Goal: Task Accomplishment & Management: Manage account settings

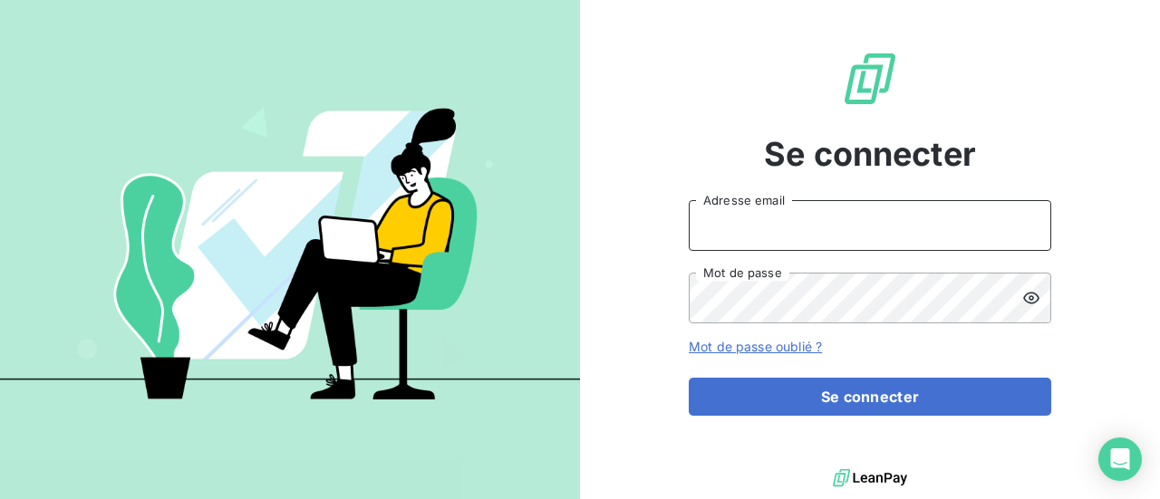
click at [806, 231] on input "Adresse email" at bounding box center [870, 225] width 362 height 51
type input "[PERSON_NAME][EMAIL_ADDRESS][DOMAIN_NAME]"
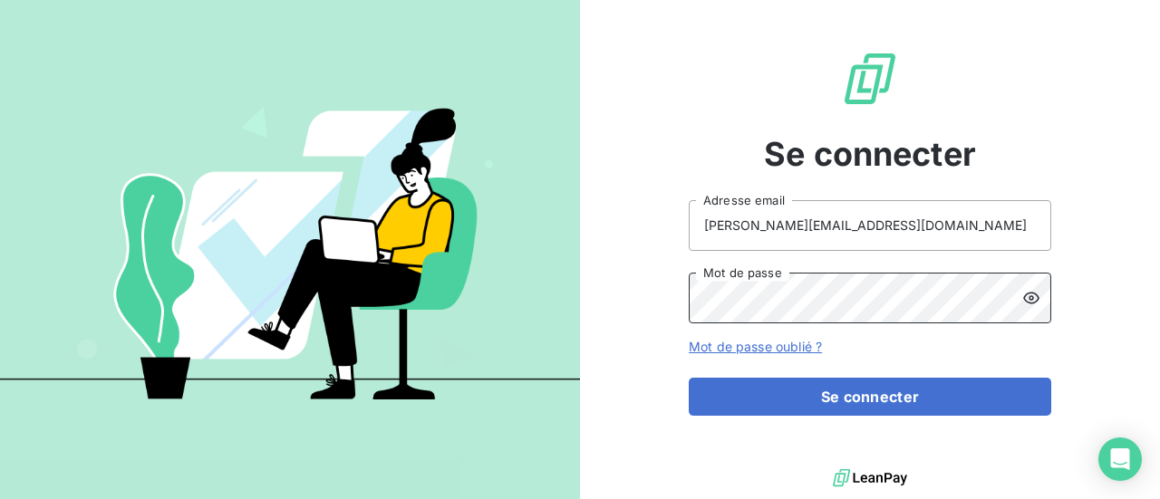
click at [689, 378] on button "Se connecter" at bounding box center [870, 397] width 362 height 38
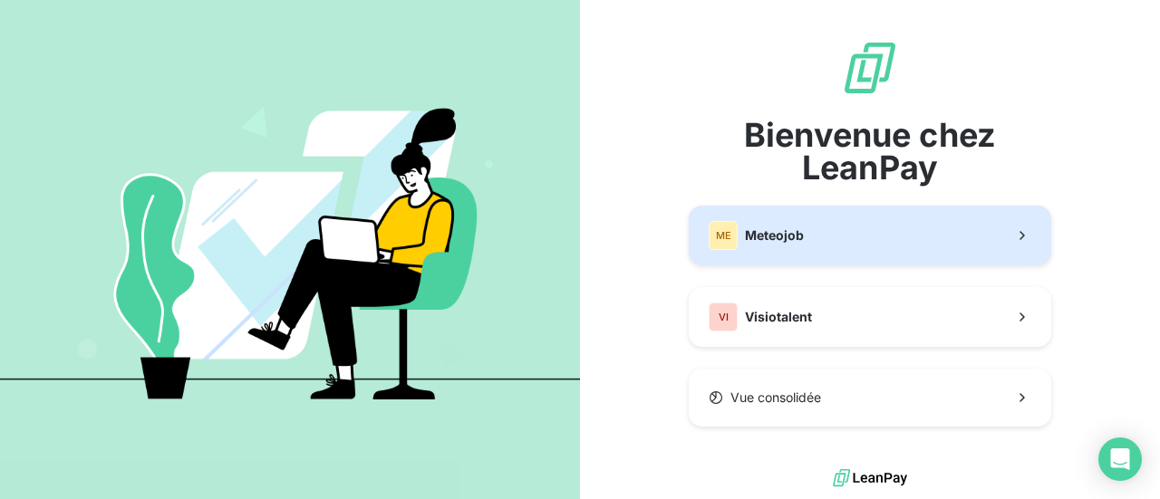
click at [927, 233] on button "ME Meteojob" at bounding box center [870, 236] width 362 height 60
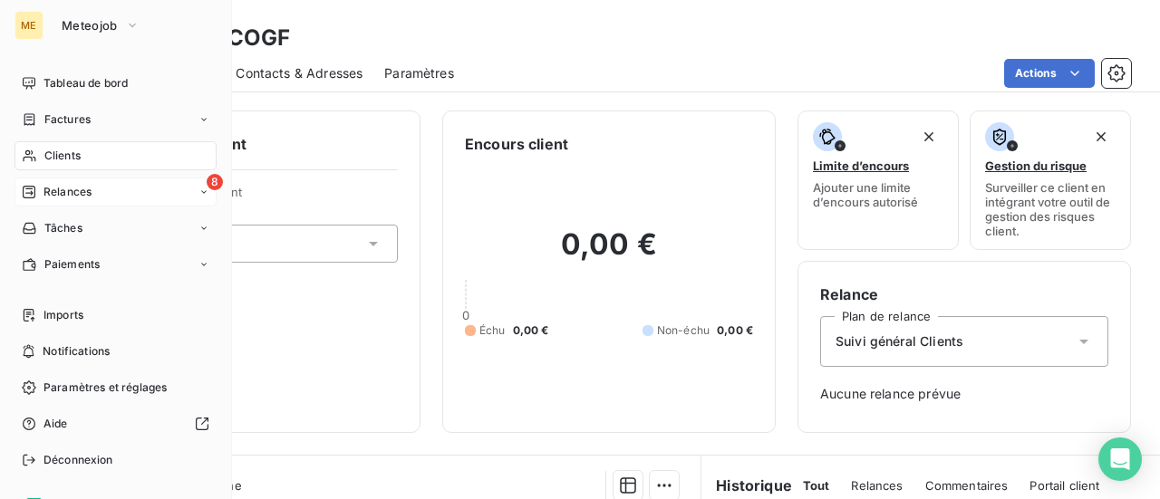
click at [65, 193] on span "Relances" at bounding box center [67, 192] width 48 height 16
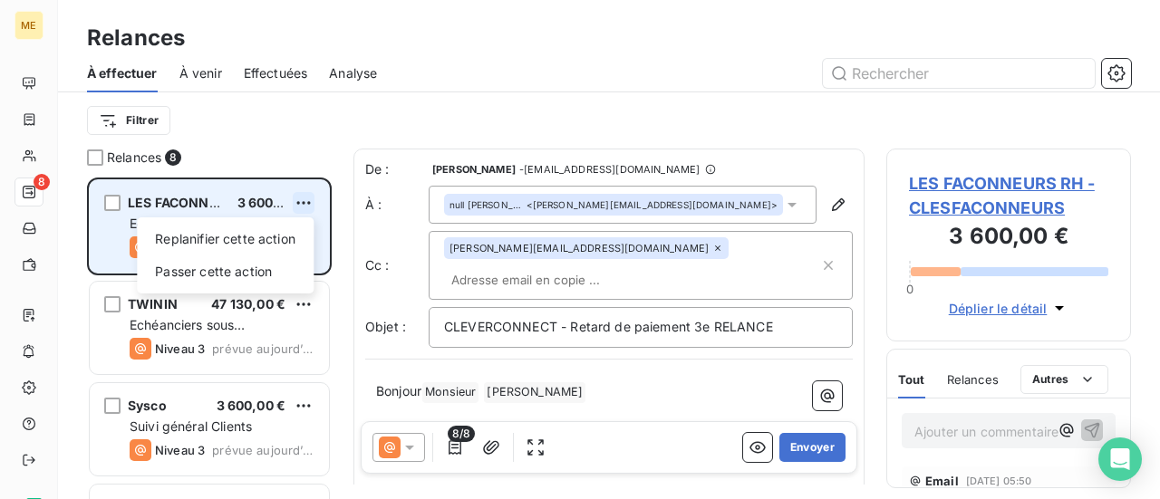
click at [309, 204] on html "ME 8 Relances À effectuer À venir Effectuées Analyse Filtrer Relances 8 LES FAC…" at bounding box center [580, 249] width 1160 height 499
click at [270, 268] on div "Passer cette action" at bounding box center [225, 271] width 162 height 29
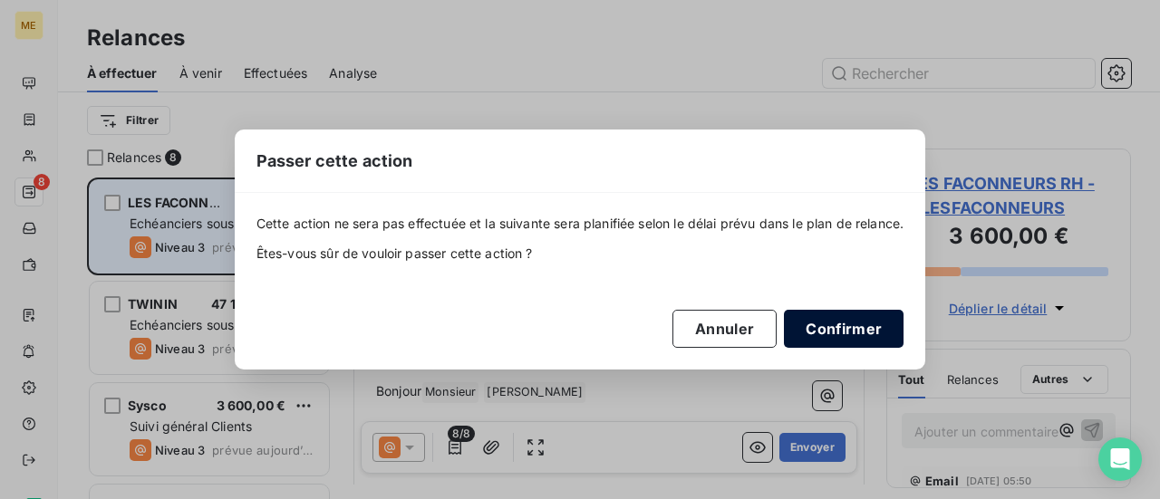
click at [859, 332] on button "Confirmer" at bounding box center [844, 329] width 120 height 38
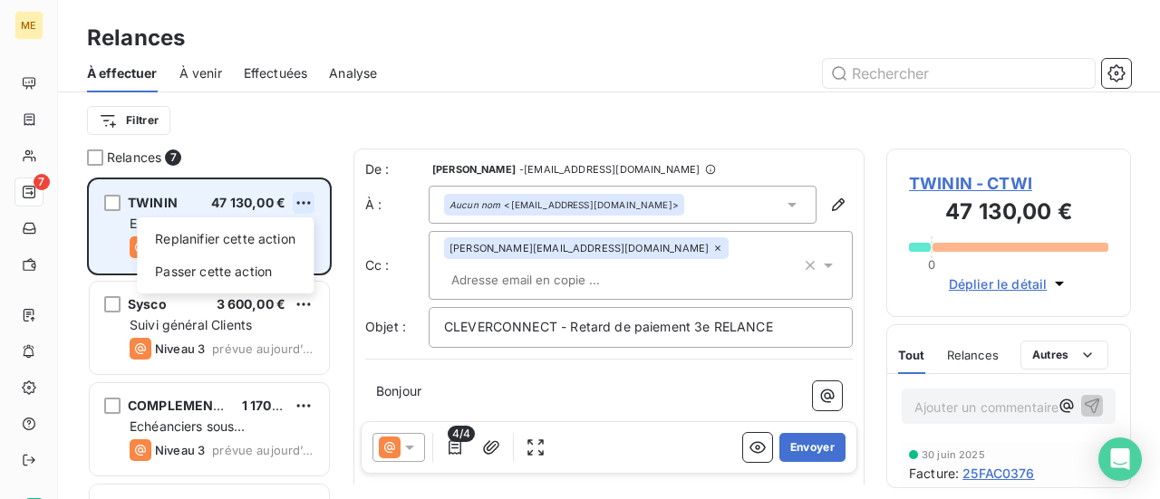
click at [310, 203] on html "ME 7 Relances À effectuer À venir Effectuées Analyse Filtrer Relances 7 TWININ …" at bounding box center [580, 249] width 1160 height 499
click at [251, 282] on div "Passer cette action" at bounding box center [225, 271] width 162 height 29
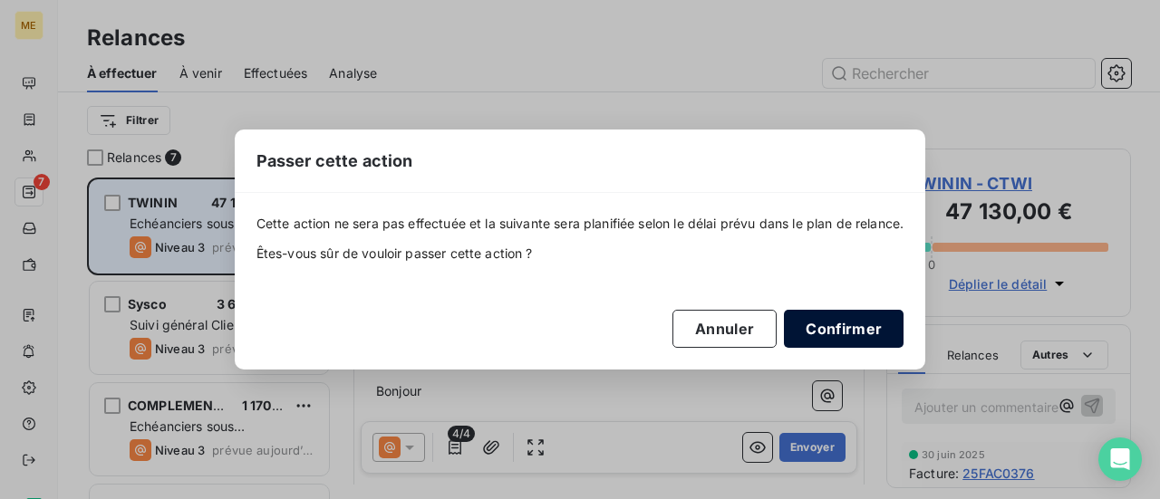
click at [826, 331] on button "Confirmer" at bounding box center [844, 329] width 120 height 38
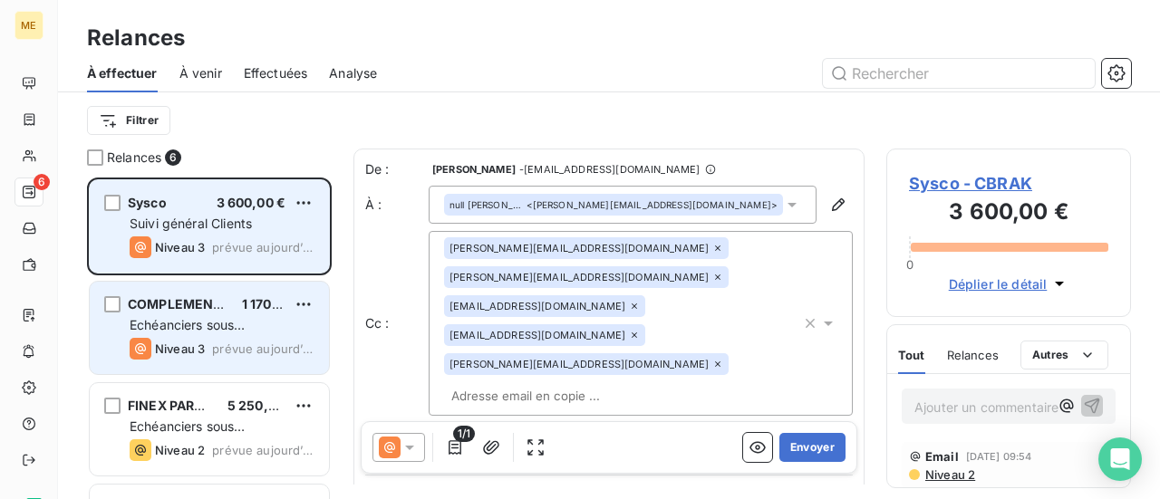
click at [274, 330] on div "Echéanciers sous prélèvements" at bounding box center [222, 325] width 185 height 18
click at [307, 304] on html "ME 6 Relances À effectuer À venir Effectuées Analyse Filtrer Relances 6 Sysco 3…" at bounding box center [580, 249] width 1160 height 499
click div "Passer cette action"
click button "Confirmer"
click at [262, 327] on div "Echéanciers sous prélèvements" at bounding box center [222, 325] width 185 height 18
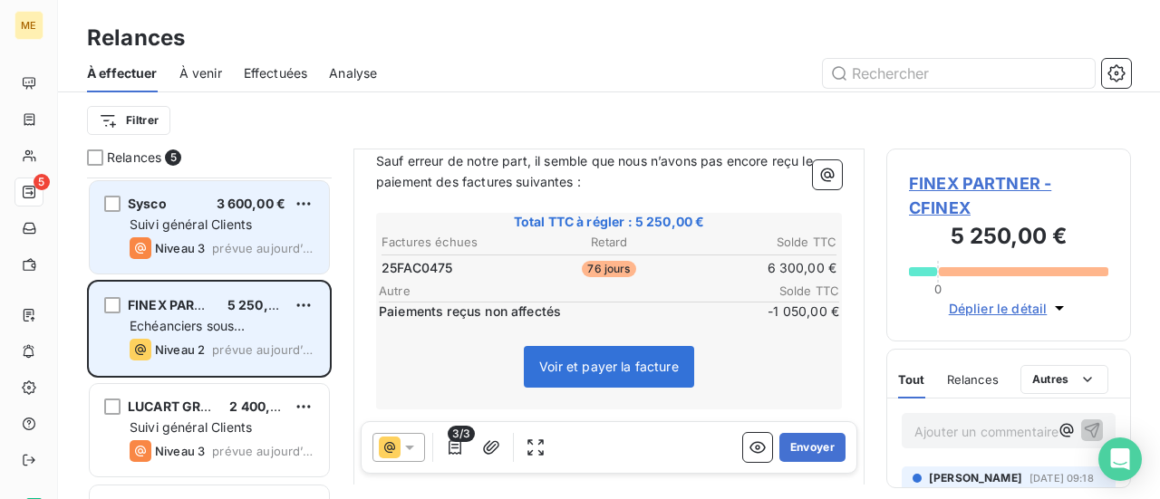
scroll to position [91, 0]
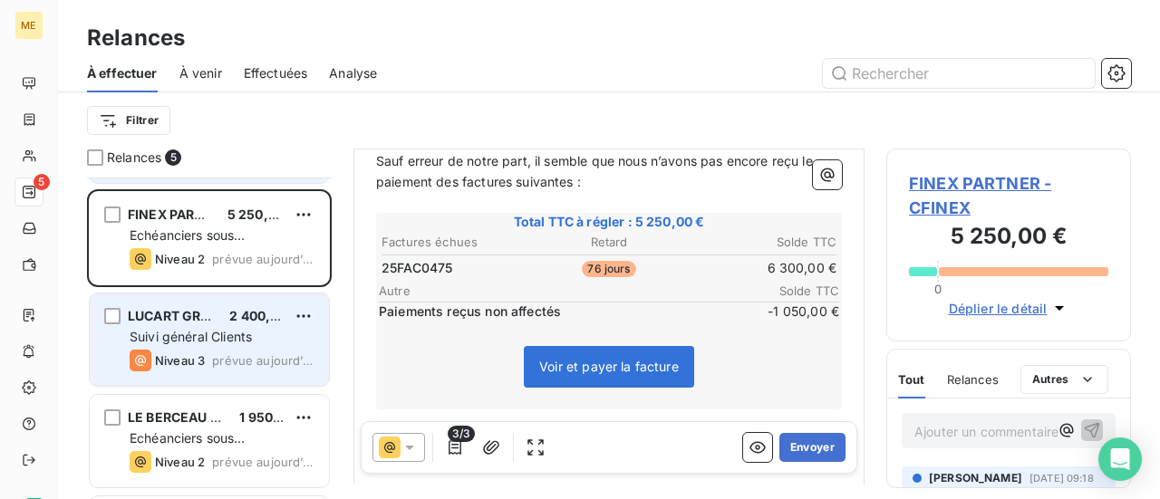
click at [286, 332] on div "Suivi général Clients" at bounding box center [222, 337] width 185 height 18
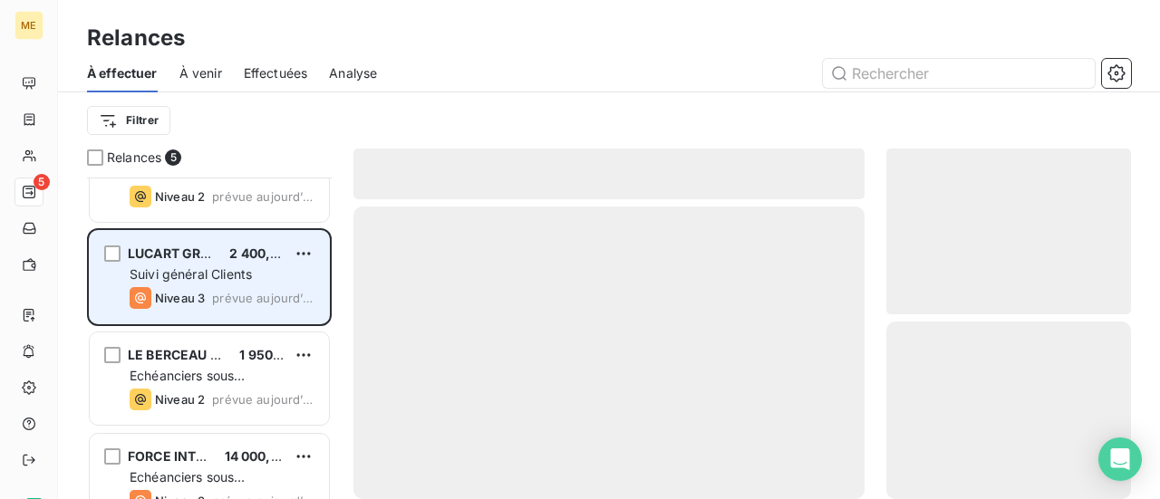
scroll to position [181, 0]
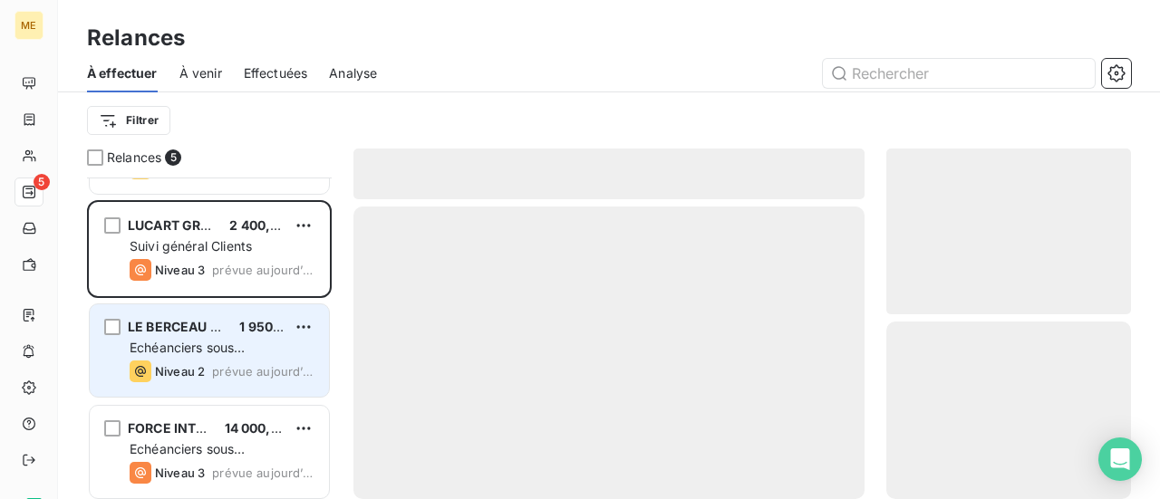
click at [286, 339] on div "Echéanciers sous prélèvements" at bounding box center [222, 348] width 185 height 18
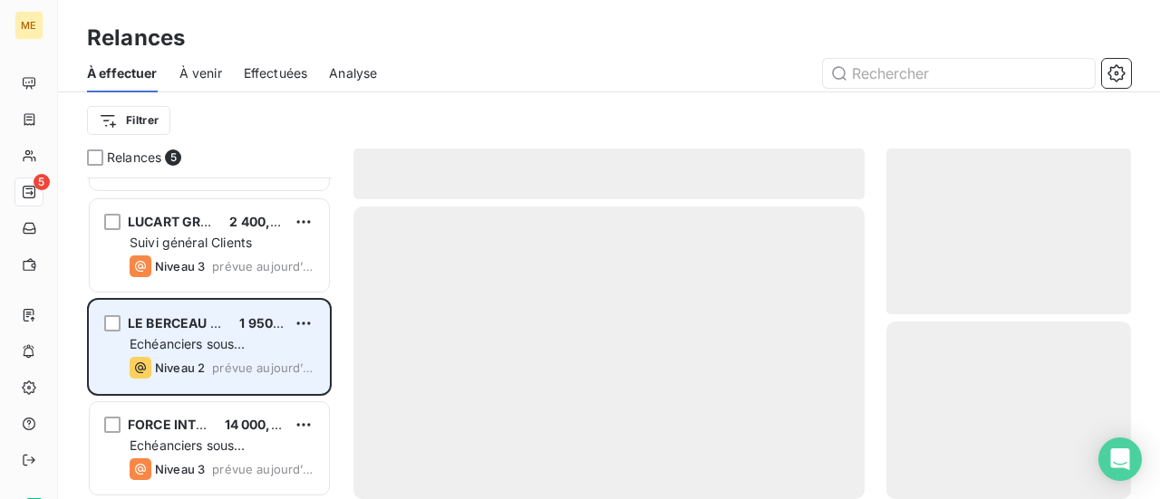
scroll to position [186, 0]
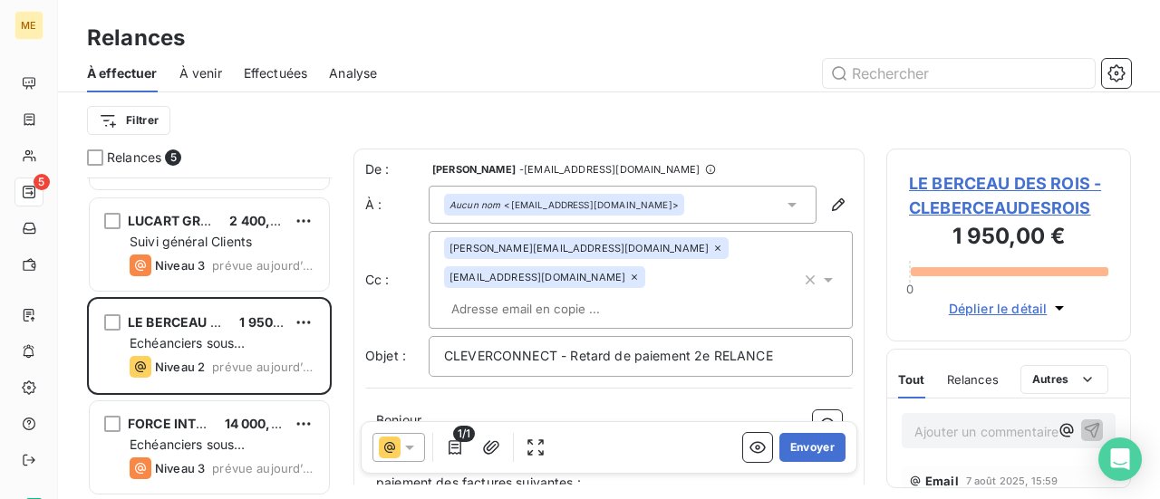
click at [953, 191] on span "LE BERCEAU DES ROIS - CLEBERCEAUDESROIS" at bounding box center [1008, 195] width 199 height 49
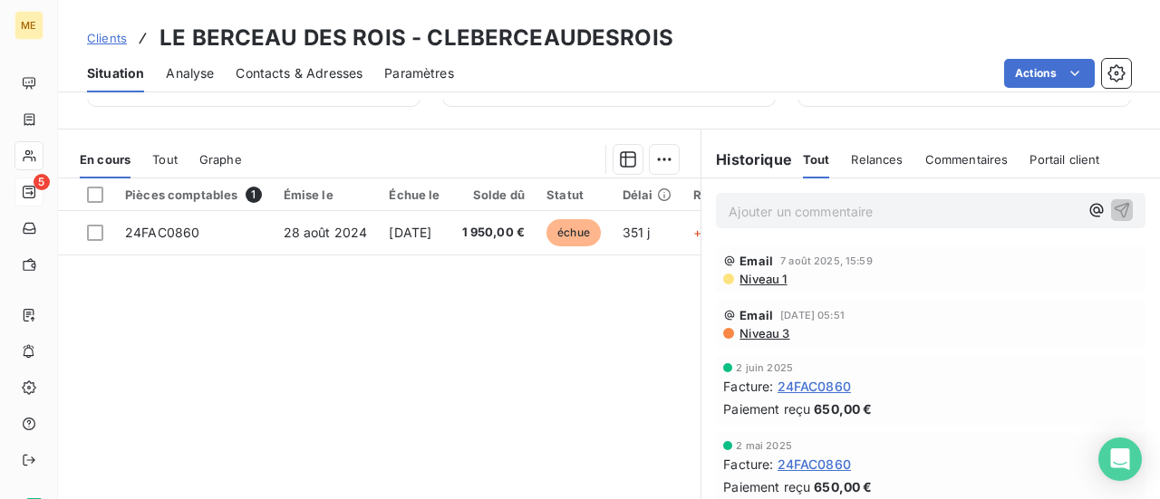
scroll to position [362, 0]
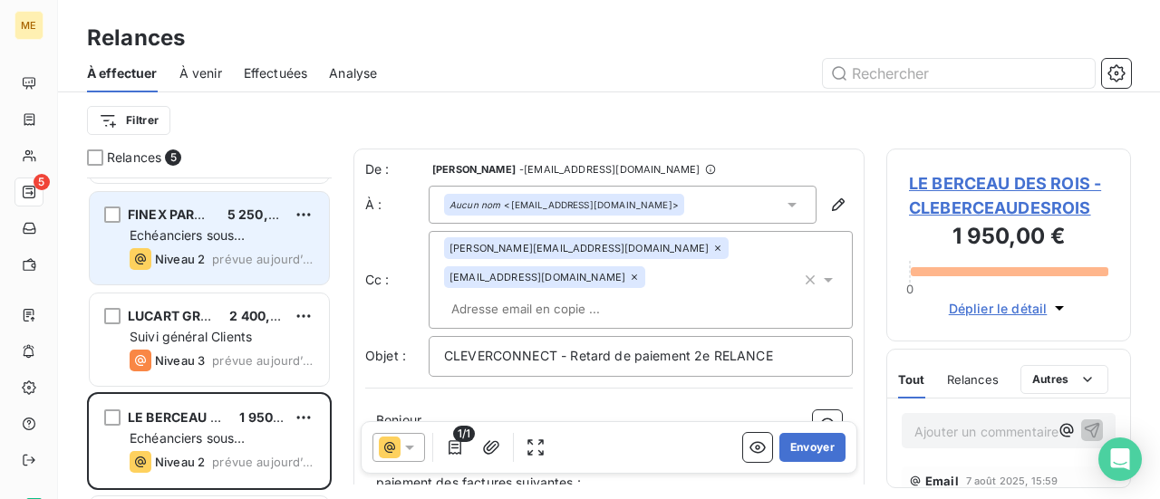
scroll to position [181, 0]
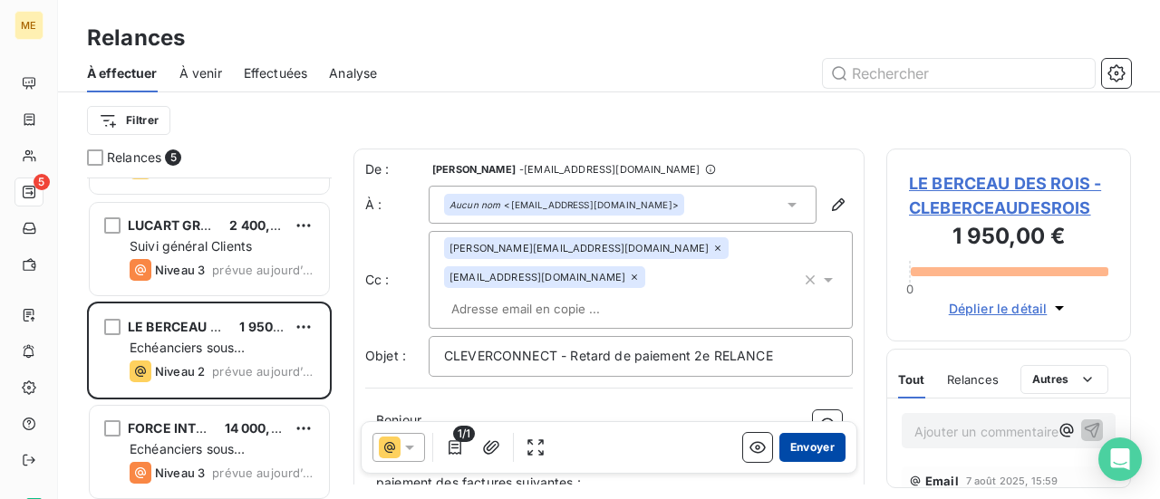
click at [796, 448] on button "Envoyer" at bounding box center [812, 447] width 66 height 29
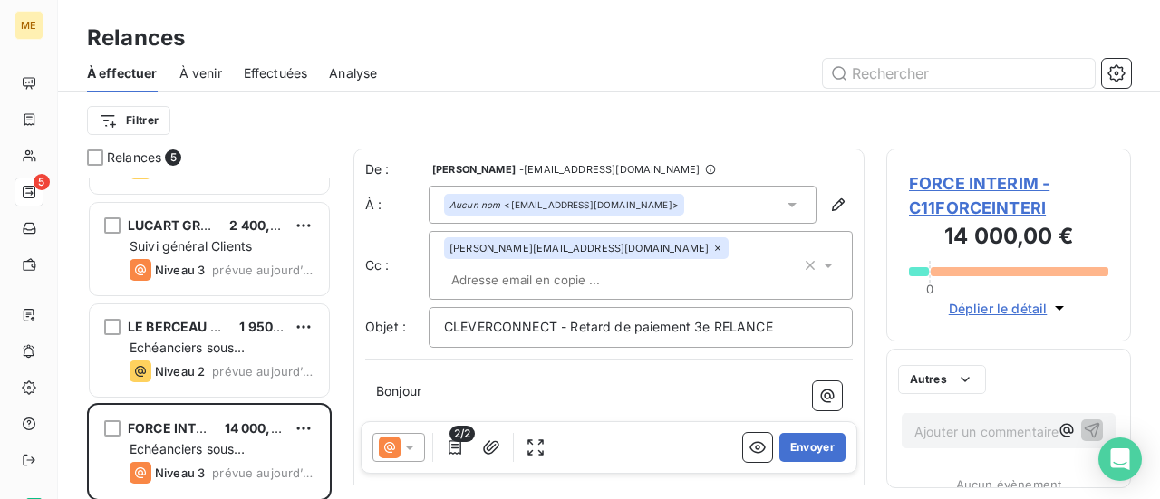
scroll to position [84, 0]
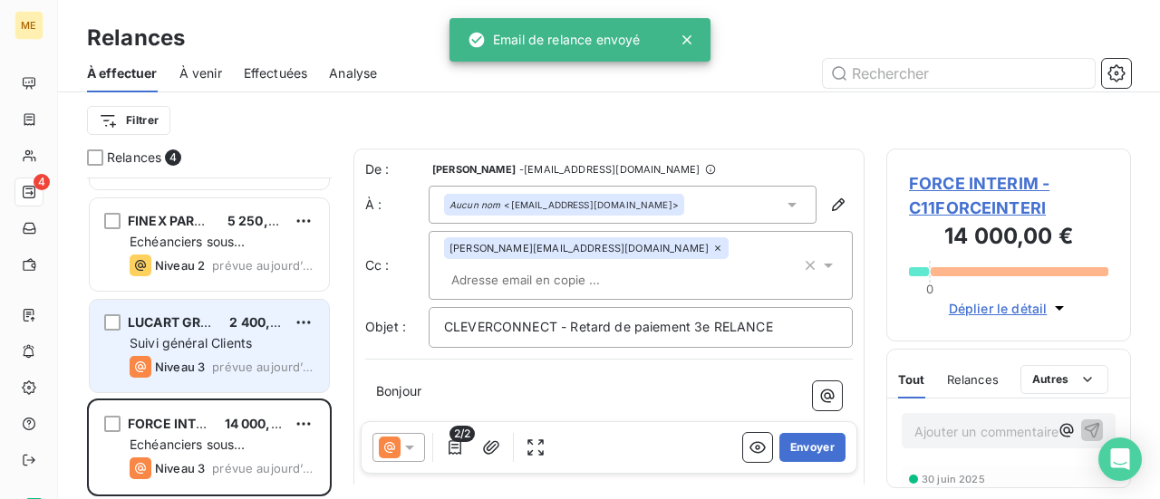
click at [210, 361] on div "Niveau 3 prévue aujourd’hui" at bounding box center [222, 367] width 185 height 22
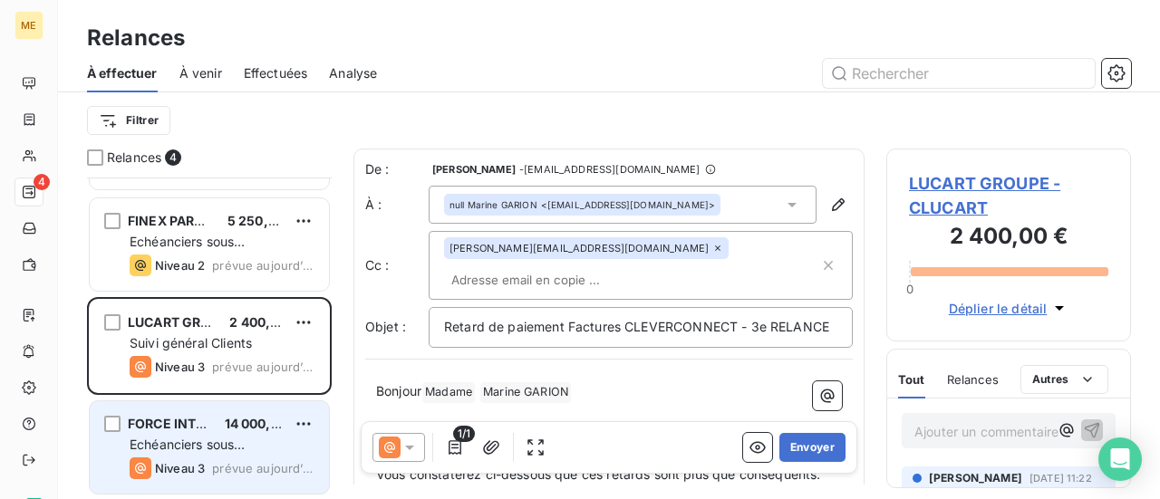
click at [252, 439] on div "Echéanciers sous prélèvements" at bounding box center [222, 445] width 185 height 18
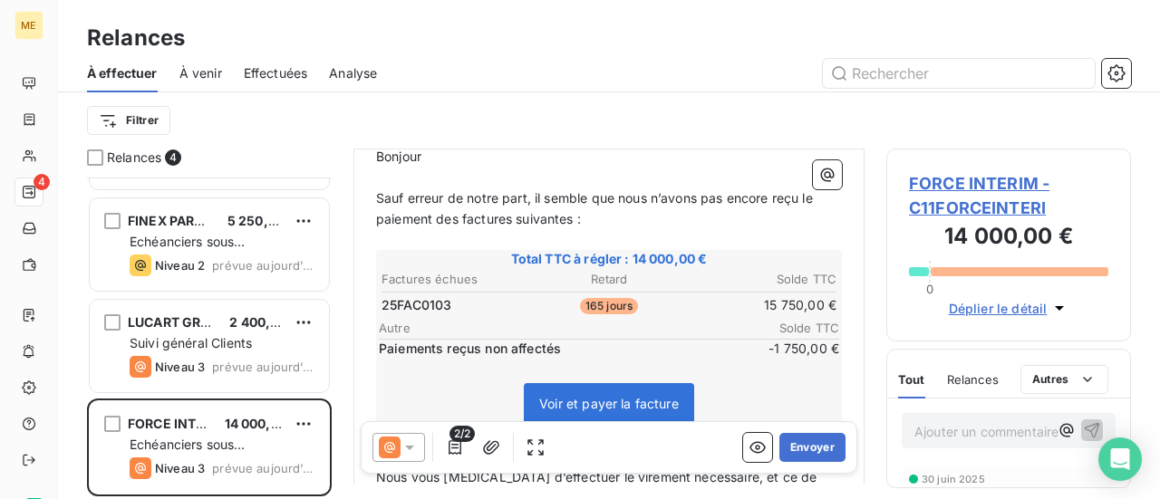
scroll to position [272, 0]
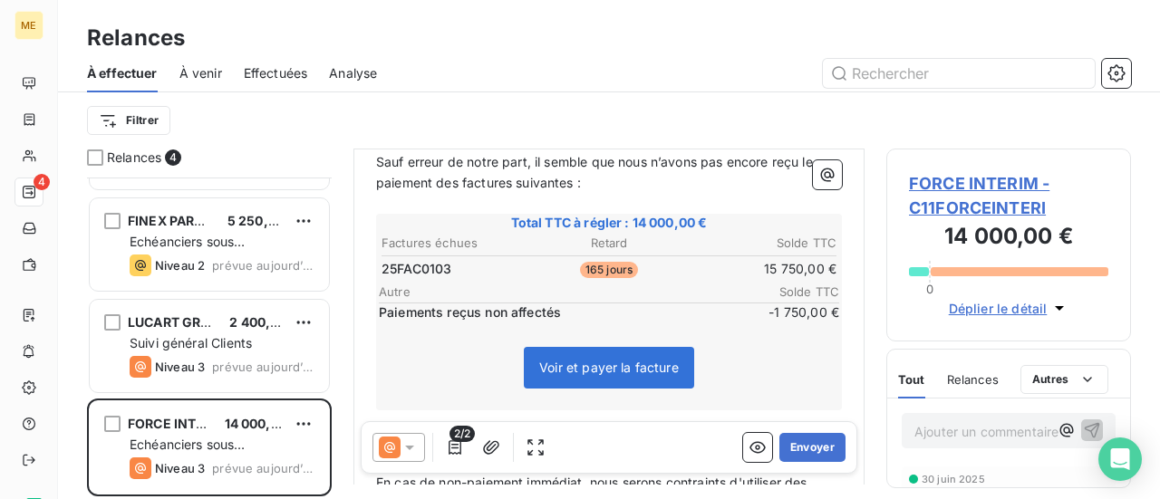
click at [944, 186] on span "FORCE INTERIM - C11FORCEINTERI" at bounding box center [1008, 195] width 199 height 49
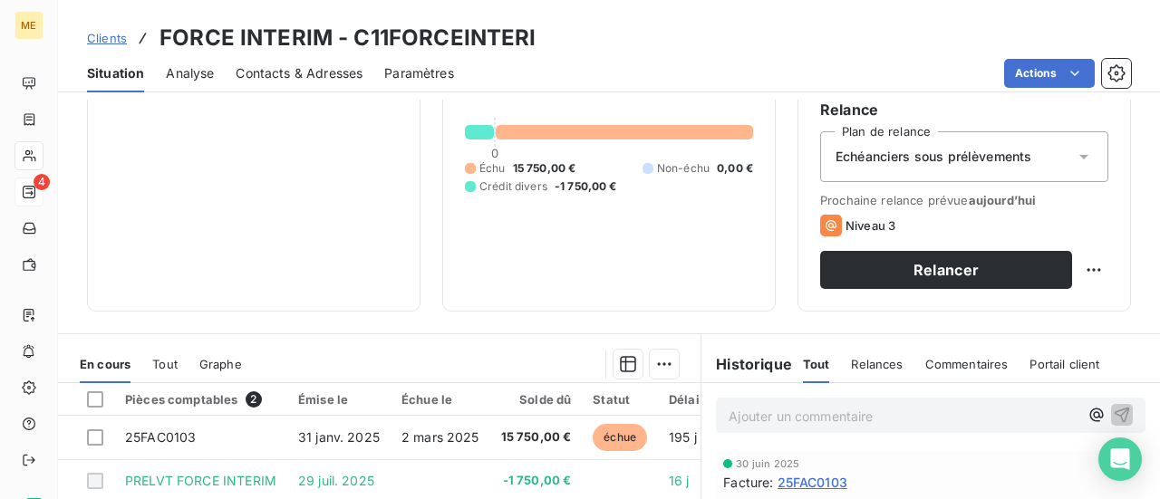
scroll to position [181, 0]
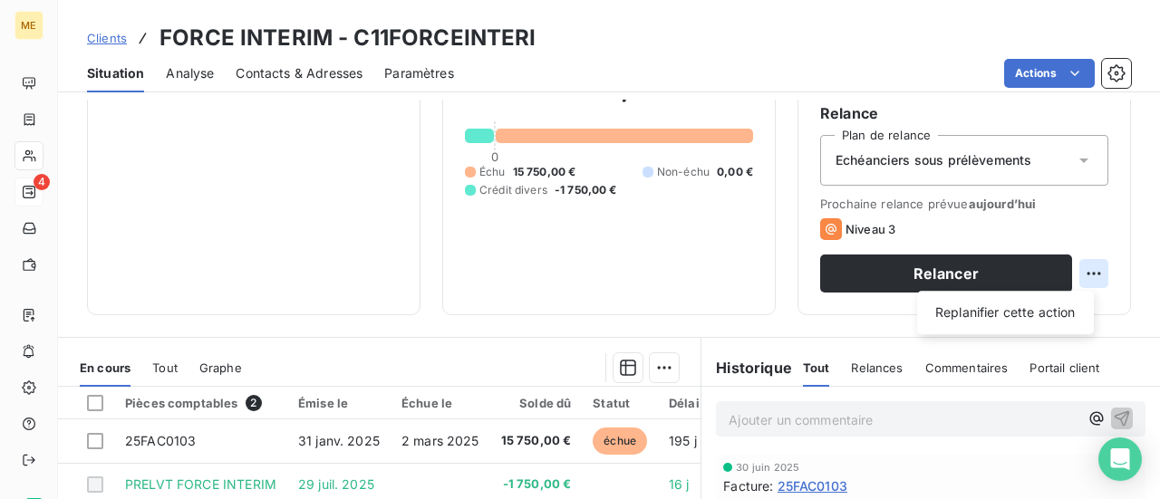
click at [1076, 273] on html "ME 4 Clients FORCE INTERIM - C11FORCEINTERI Situation Analyse Contacts & Adress…" at bounding box center [580, 249] width 1160 height 499
click at [1045, 322] on div "Replanifier cette action" at bounding box center [1005, 312] width 162 height 29
select select "7"
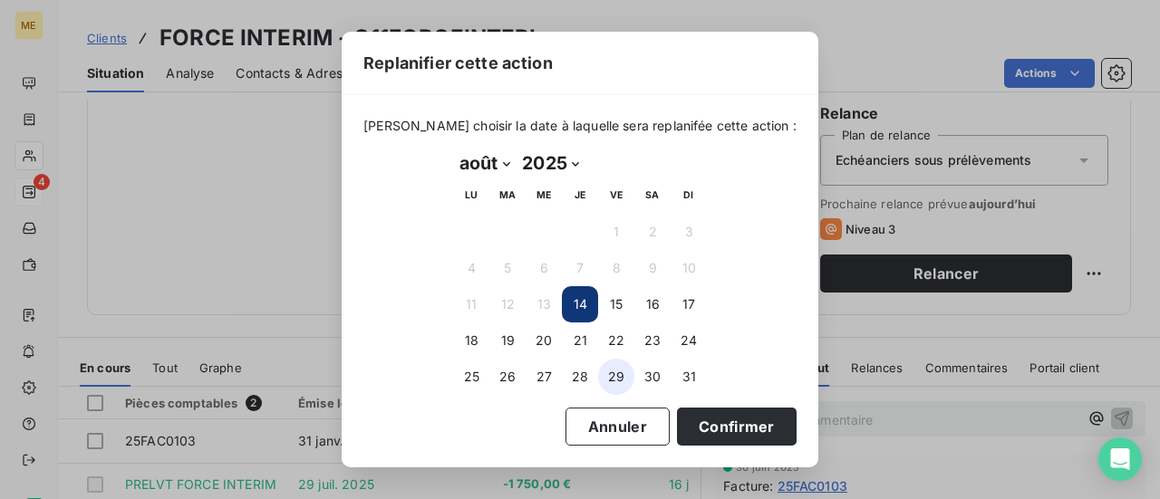
click at [612, 372] on button "29" at bounding box center [616, 377] width 36 height 36
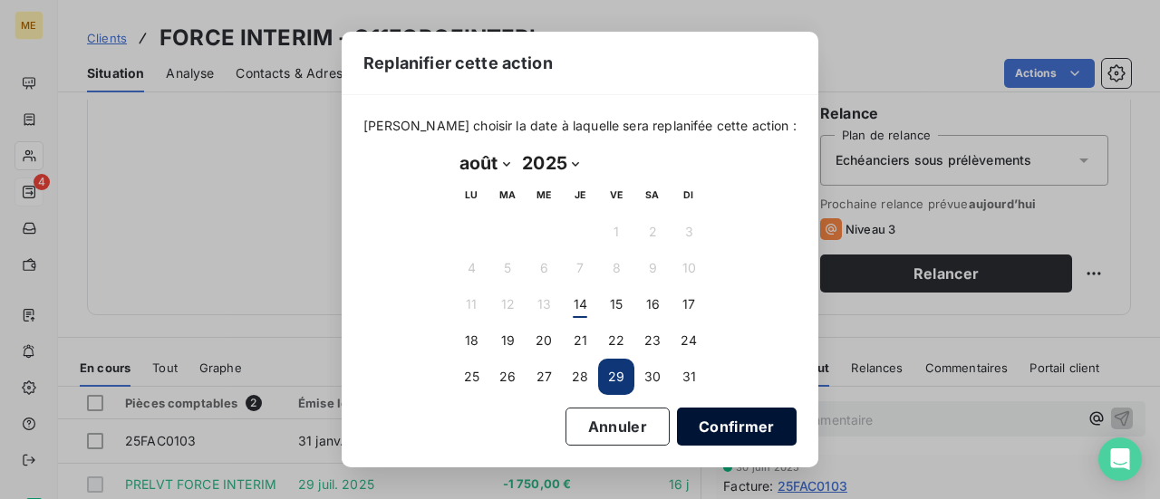
click at [728, 424] on button "Confirmer" at bounding box center [737, 427] width 120 height 38
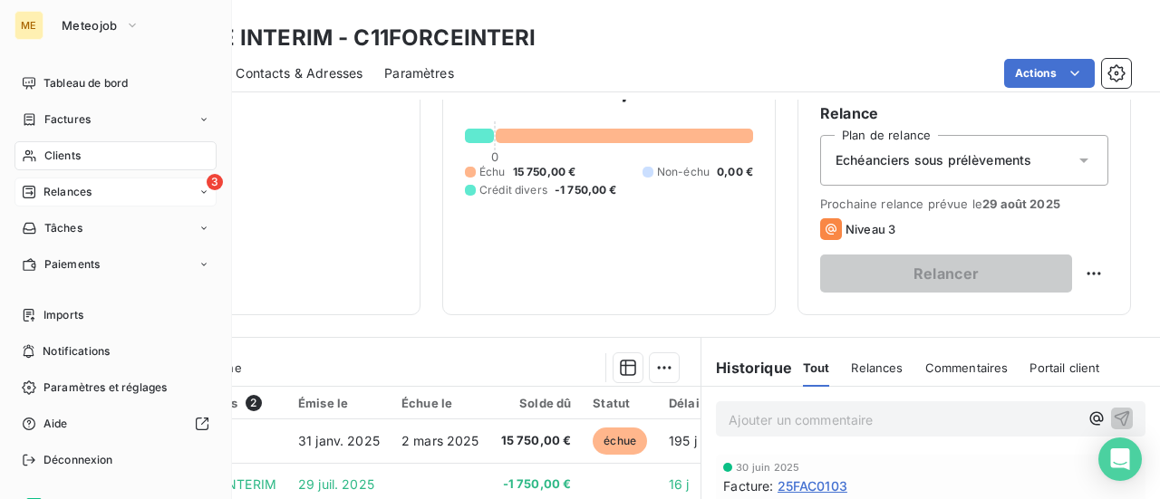
click at [63, 192] on span "Relances" at bounding box center [67, 192] width 48 height 16
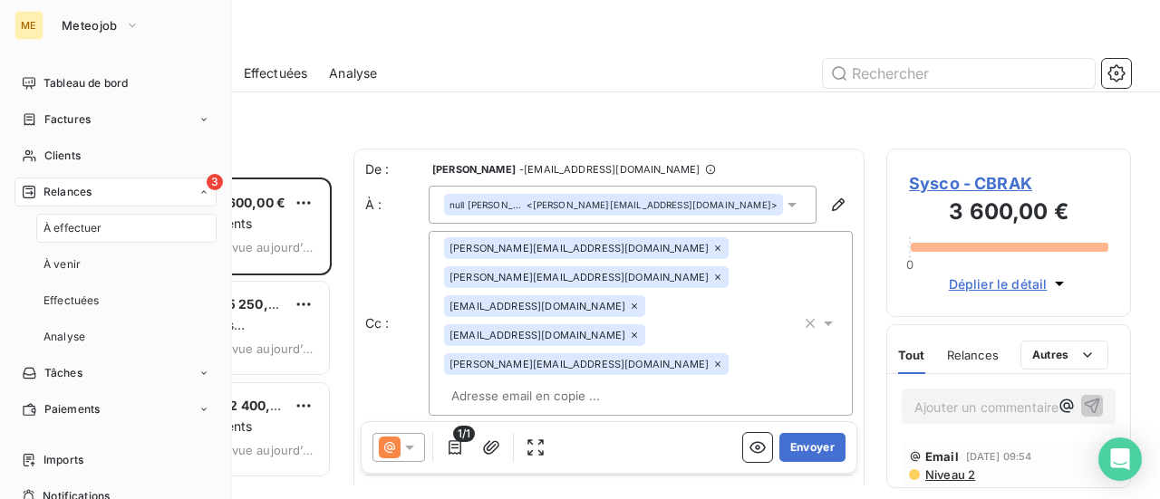
scroll to position [308, 230]
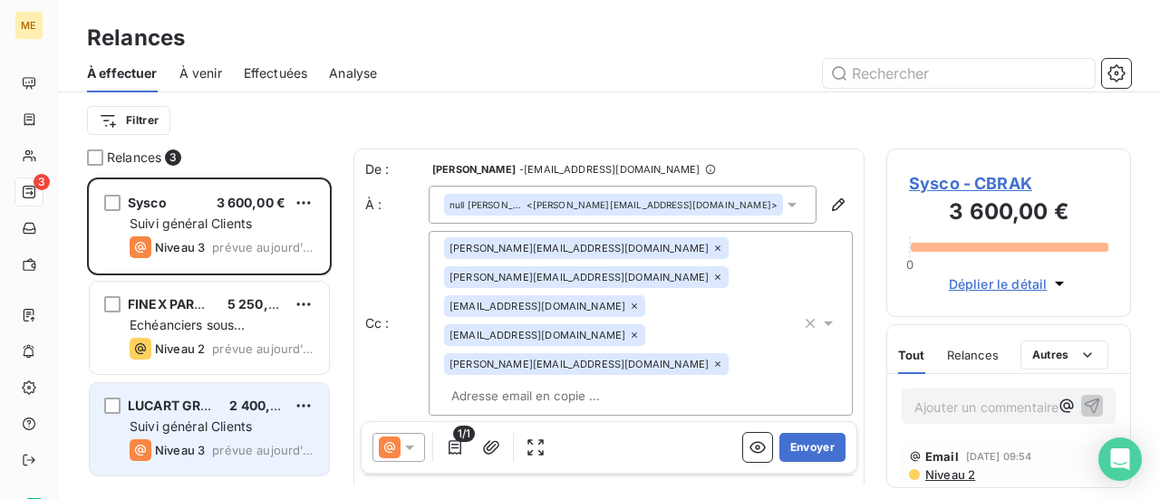
click at [284, 429] on div "Suivi général Clients" at bounding box center [222, 427] width 185 height 18
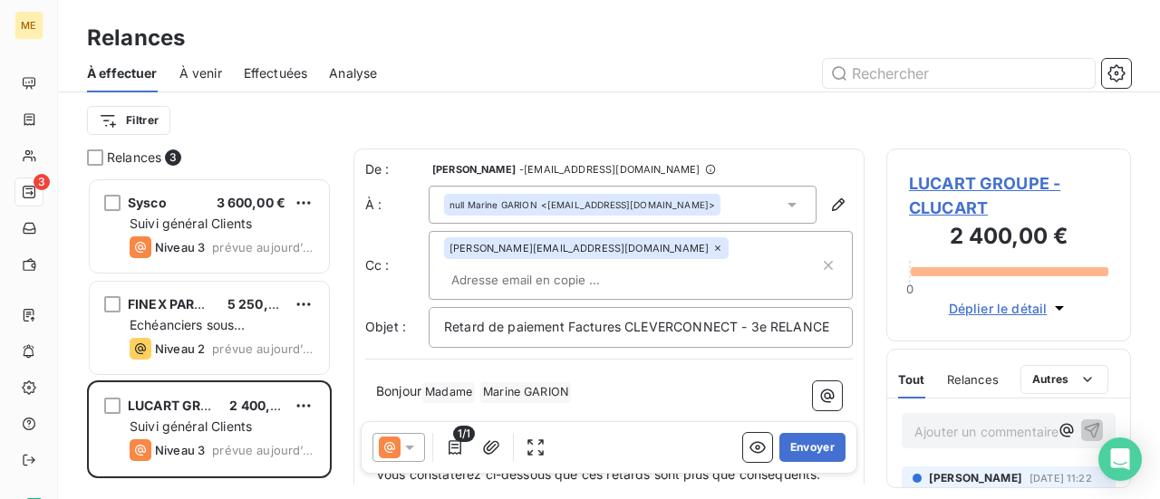
click at [984, 182] on span "LUCART GROUPE - CLUCART" at bounding box center [1008, 195] width 199 height 49
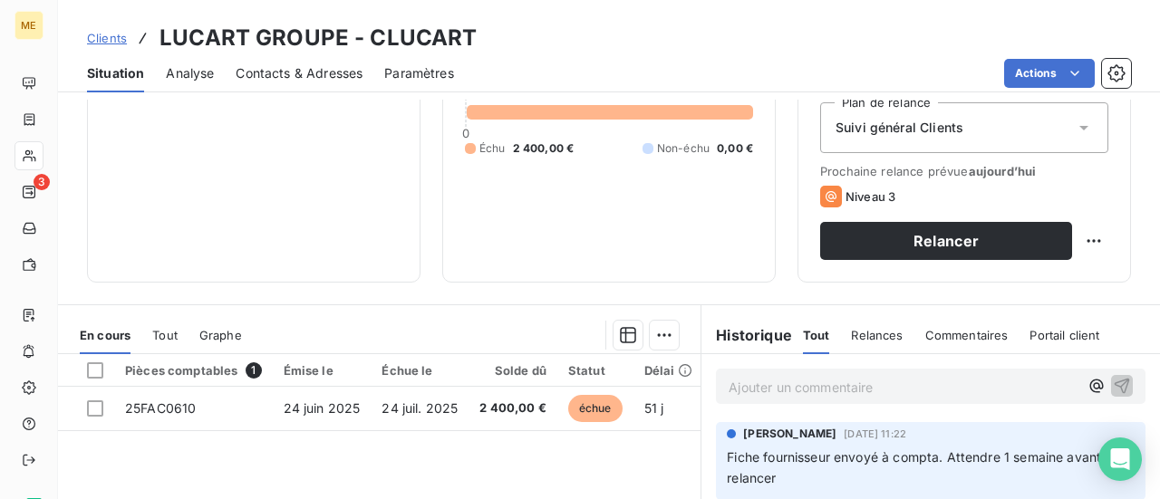
scroll to position [272, 0]
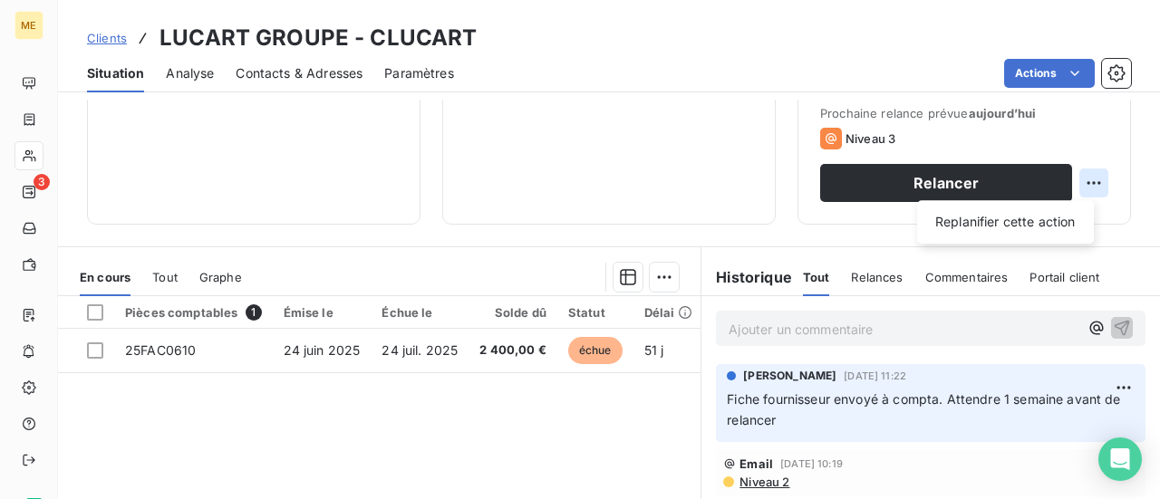
click at [1074, 187] on html "ME 3 Clients LUCART GROUPE - CLUCART Situation Analyse Contacts & Adresses Para…" at bounding box center [580, 249] width 1160 height 499
click at [929, 187] on html "ME 3 Clients LUCART GROUPE - CLUCART Situation Analyse Contacts & Adresses Para…" at bounding box center [580, 249] width 1160 height 499
click at [929, 187] on button "Relancer" at bounding box center [946, 183] width 252 height 38
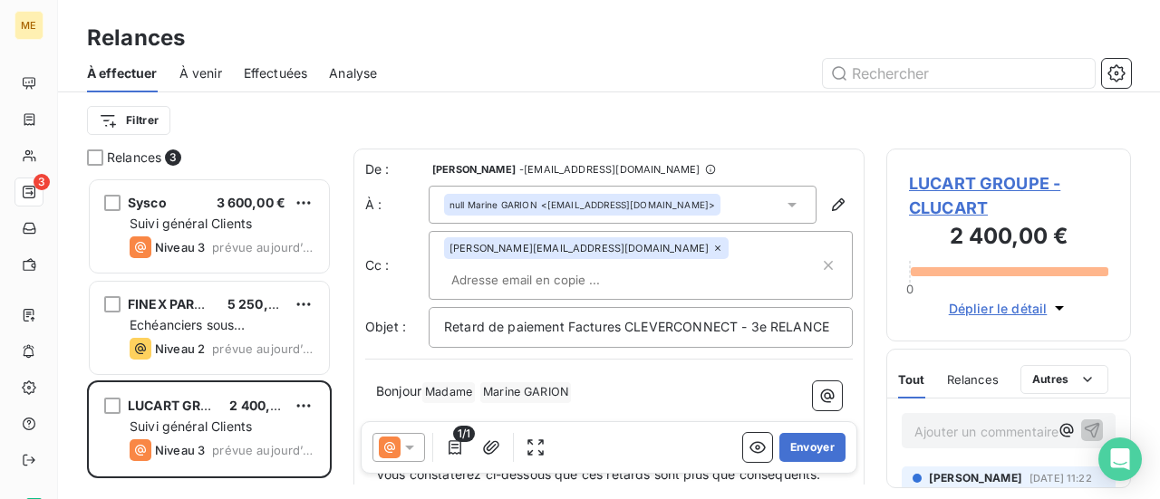
scroll to position [308, 230]
click at [407, 450] on icon at bounding box center [409, 447] width 18 height 18
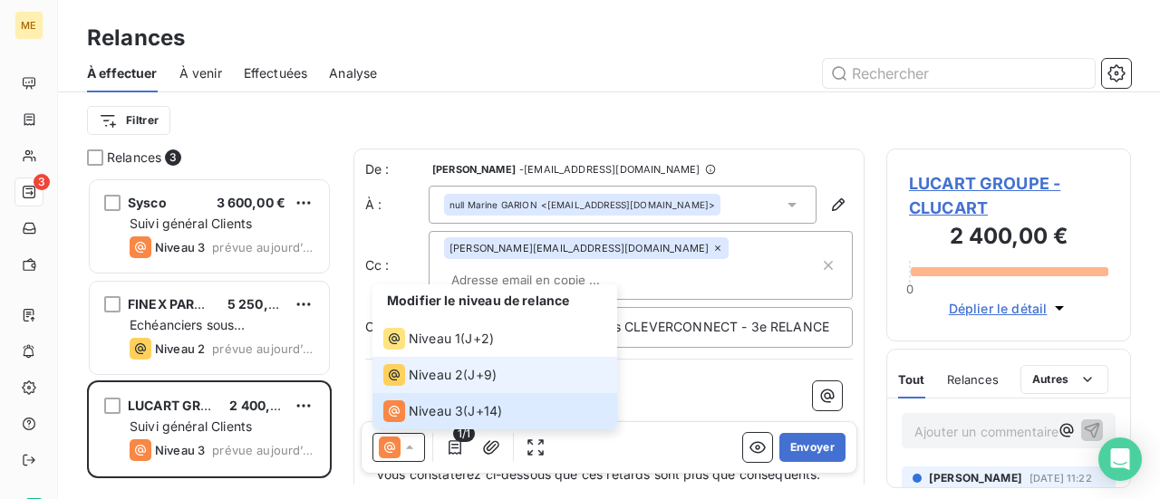
click at [467, 385] on div "Niveau 2 ( J+9 )" at bounding box center [439, 375] width 113 height 22
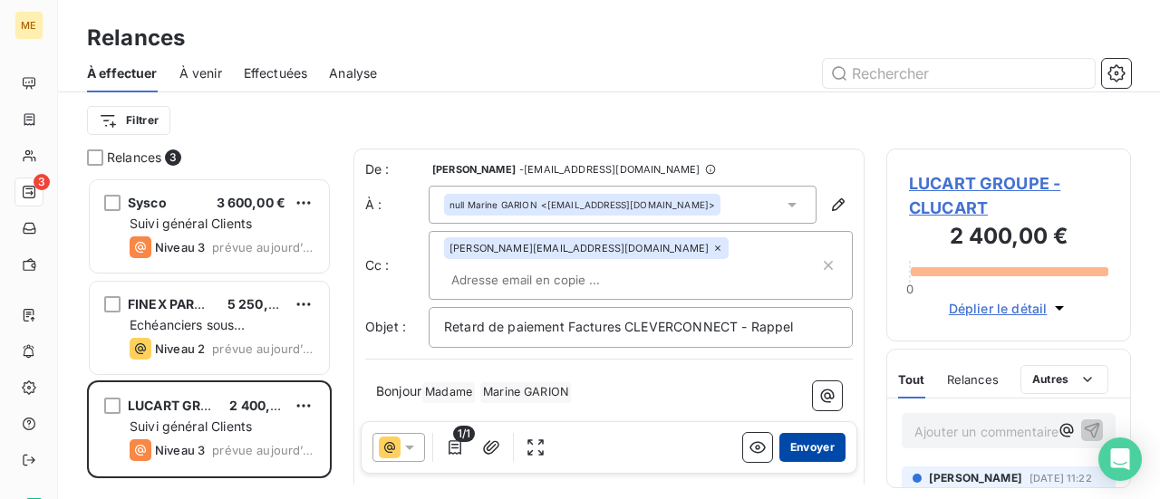
click at [808, 447] on button "Envoyer" at bounding box center [812, 447] width 66 height 29
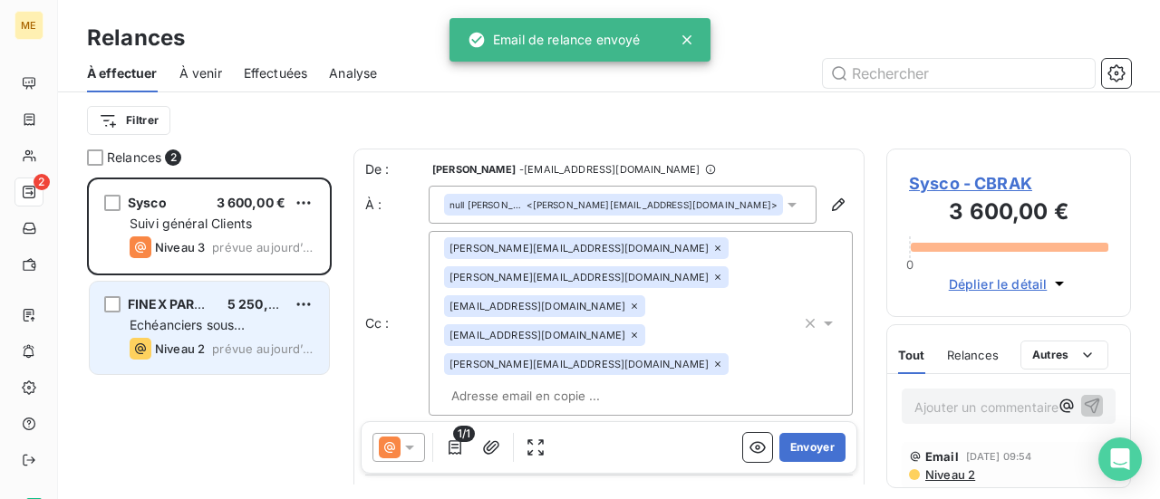
click at [209, 339] on div "Niveau 2 prévue [DATE]" at bounding box center [222, 349] width 185 height 22
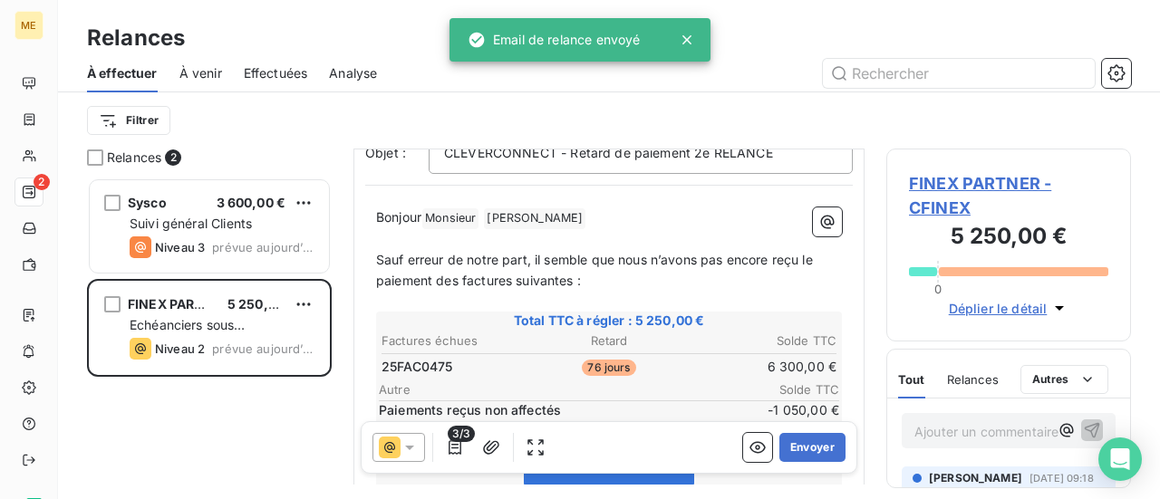
scroll to position [181, 0]
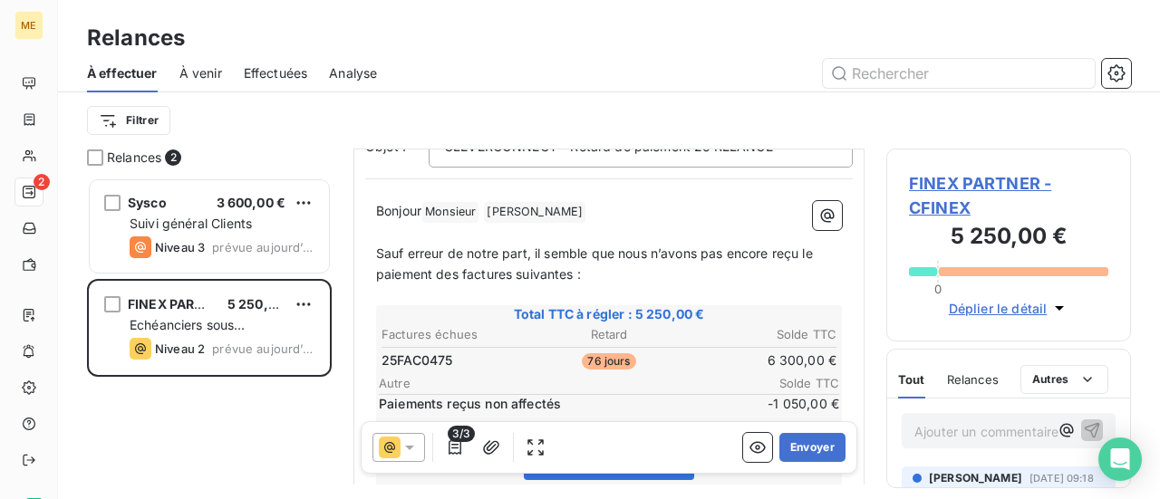
click at [977, 186] on span "FINEX PARTNER - CFINEX" at bounding box center [1008, 195] width 199 height 49
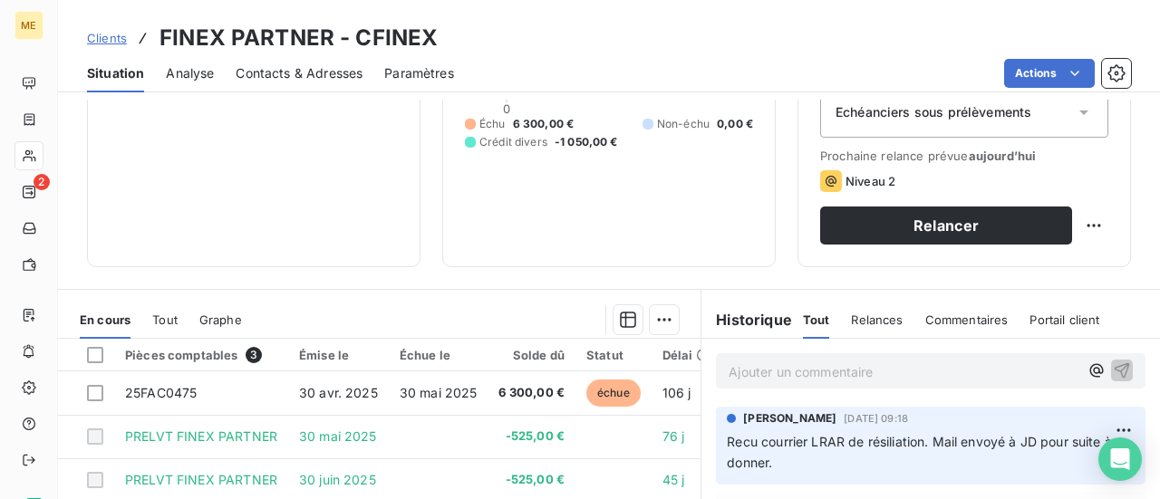
scroll to position [181, 0]
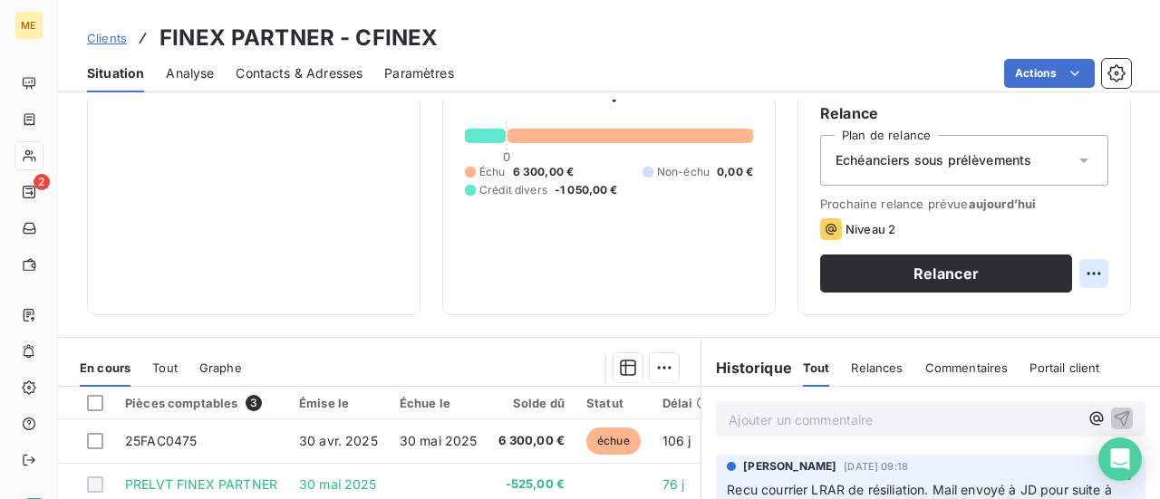
click at [1071, 272] on html "ME 2 Clients FINEX PARTNER - CFINEX Situation Analyse Contacts & Adresses Param…" at bounding box center [580, 249] width 1160 height 499
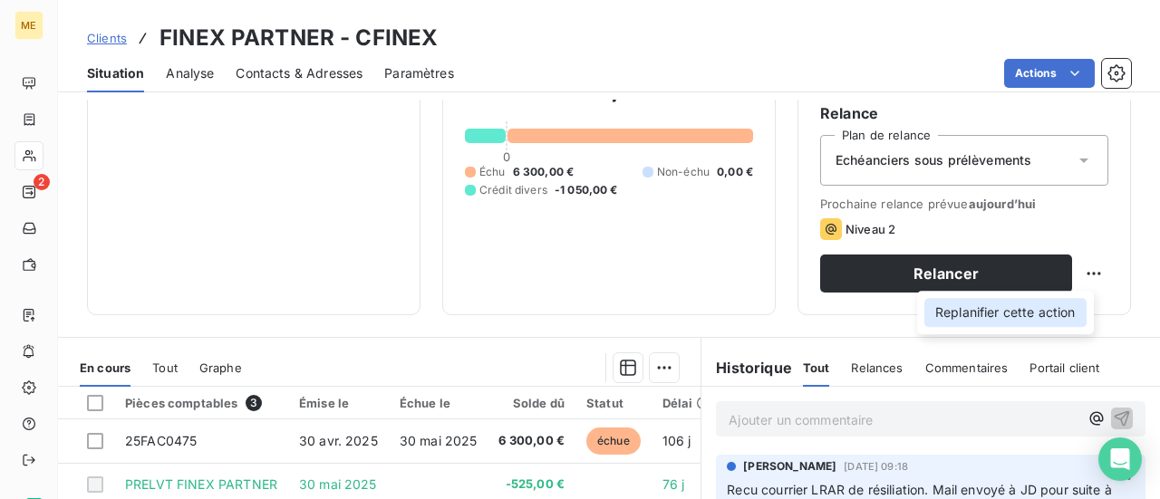
click at [1037, 310] on div "Replanifier cette action" at bounding box center [1005, 312] width 162 height 29
select select "7"
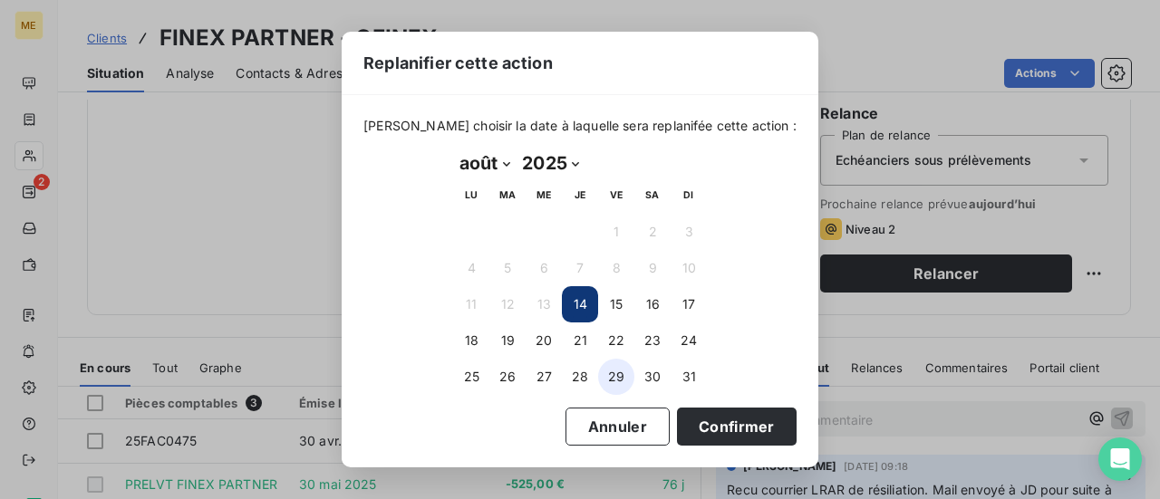
click at [622, 382] on button "29" at bounding box center [616, 377] width 36 height 36
click at [495, 379] on button "26" at bounding box center [507, 377] width 36 height 36
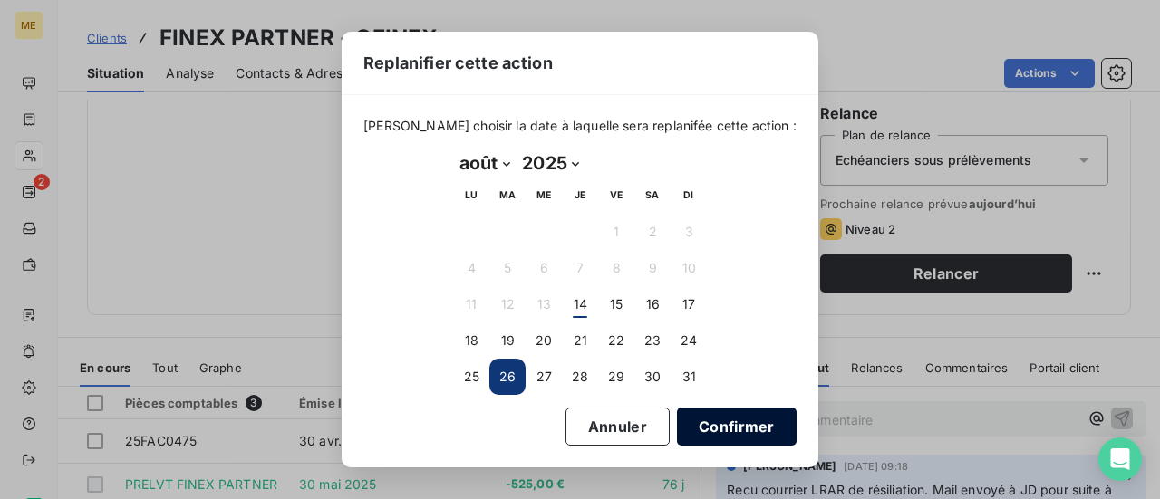
click at [728, 429] on button "Confirmer" at bounding box center [737, 427] width 120 height 38
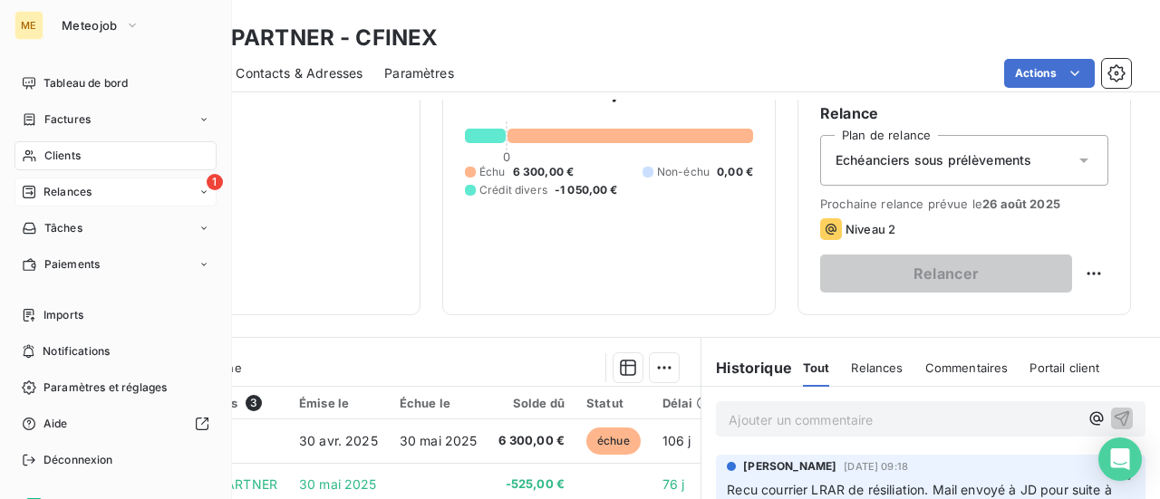
click at [65, 190] on span "Relances" at bounding box center [67, 192] width 48 height 16
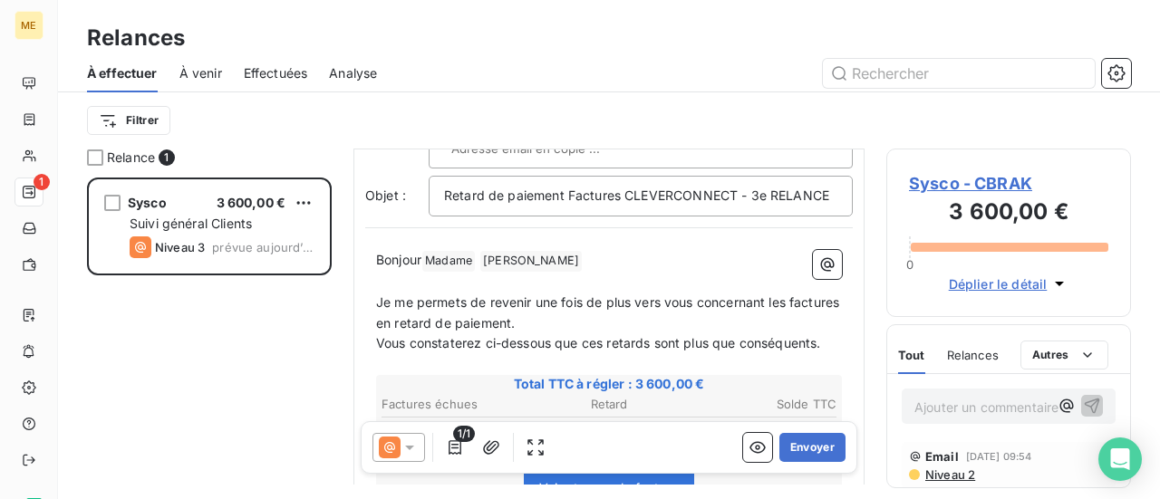
scroll to position [272, 0]
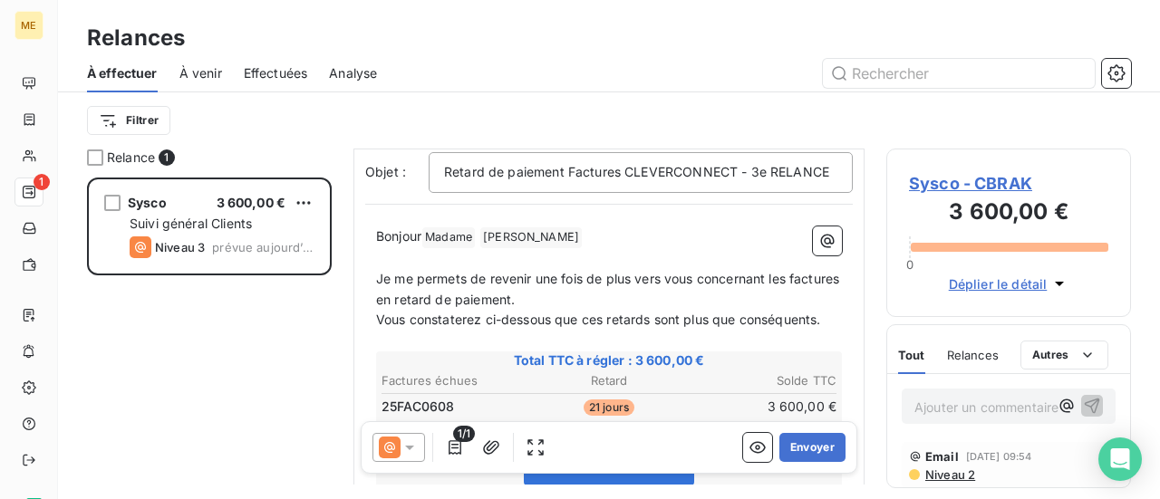
click at [944, 188] on span "Sysco - CBRAK" at bounding box center [1008, 183] width 199 height 24
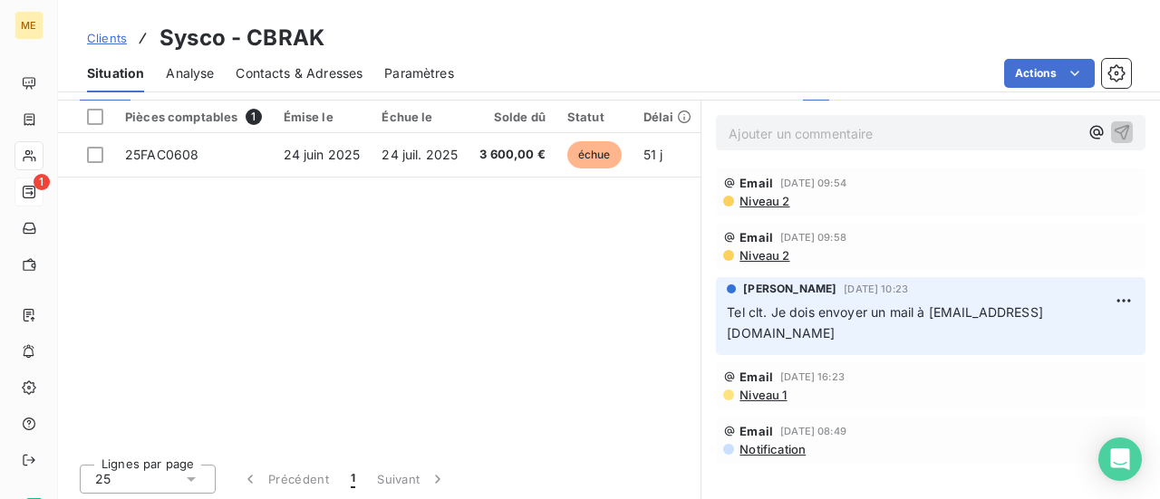
scroll to position [470, 0]
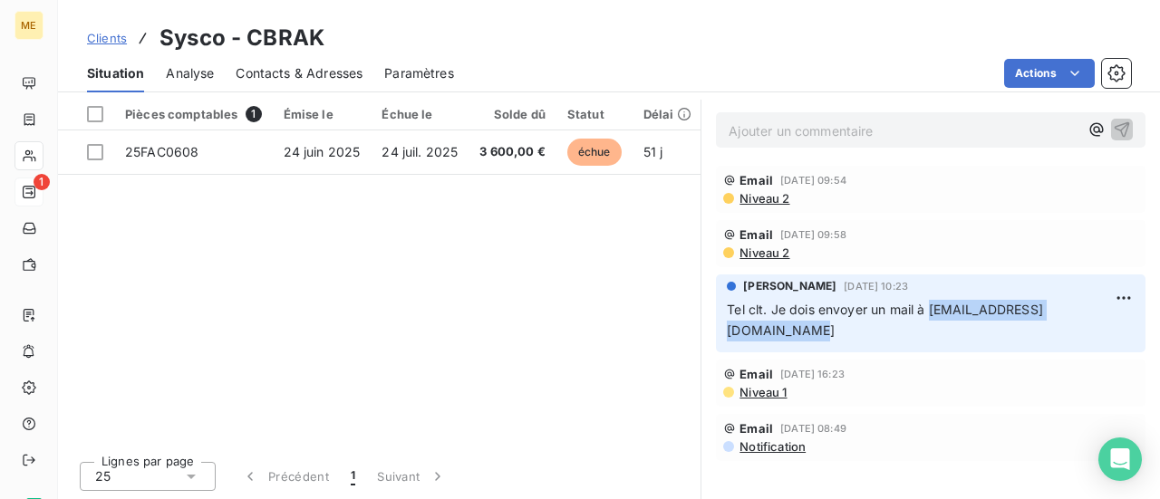
drag, startPoint x: 937, startPoint y: 328, endPoint x: 719, endPoint y: 334, distance: 217.5
click at [727, 334] on p "Tel clt. Je dois envoyer un mail à [EMAIL_ADDRESS][DOMAIN_NAME]" at bounding box center [931, 321] width 408 height 42
copy span "[EMAIL_ADDRESS][DOMAIN_NAME]"
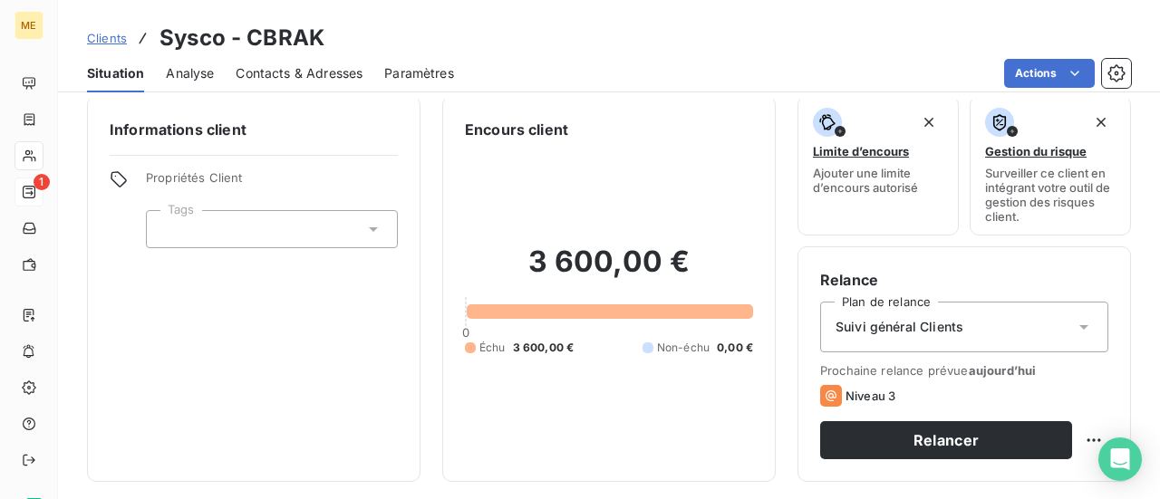
scroll to position [0, 0]
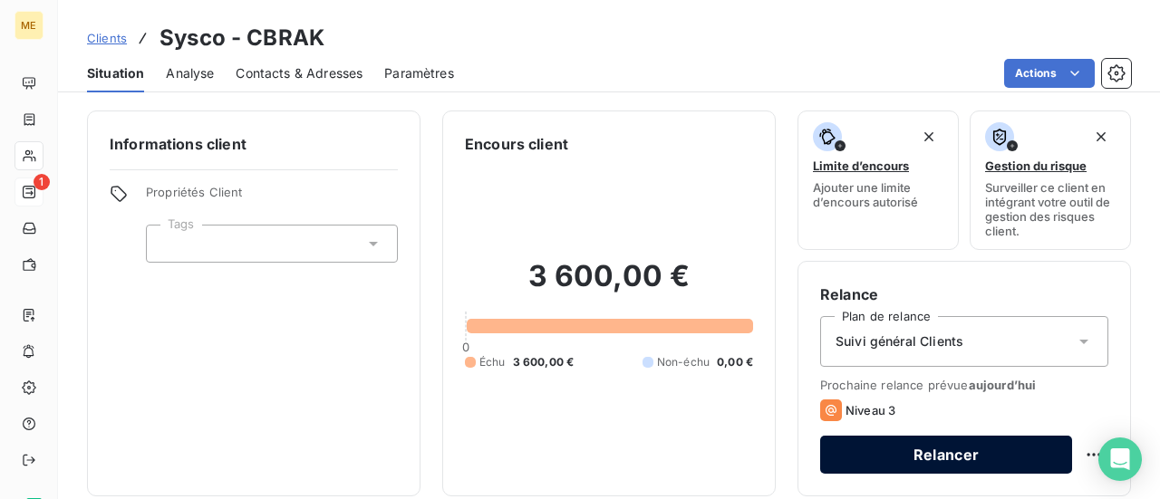
click at [907, 450] on button "Relancer" at bounding box center [946, 455] width 252 height 38
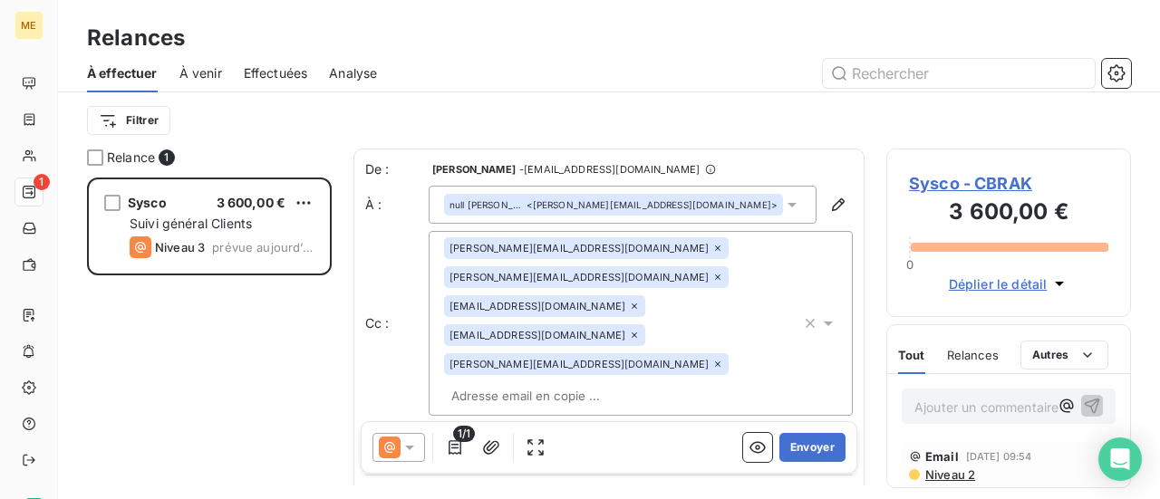
scroll to position [308, 230]
click at [834, 210] on button "button" at bounding box center [838, 204] width 29 height 29
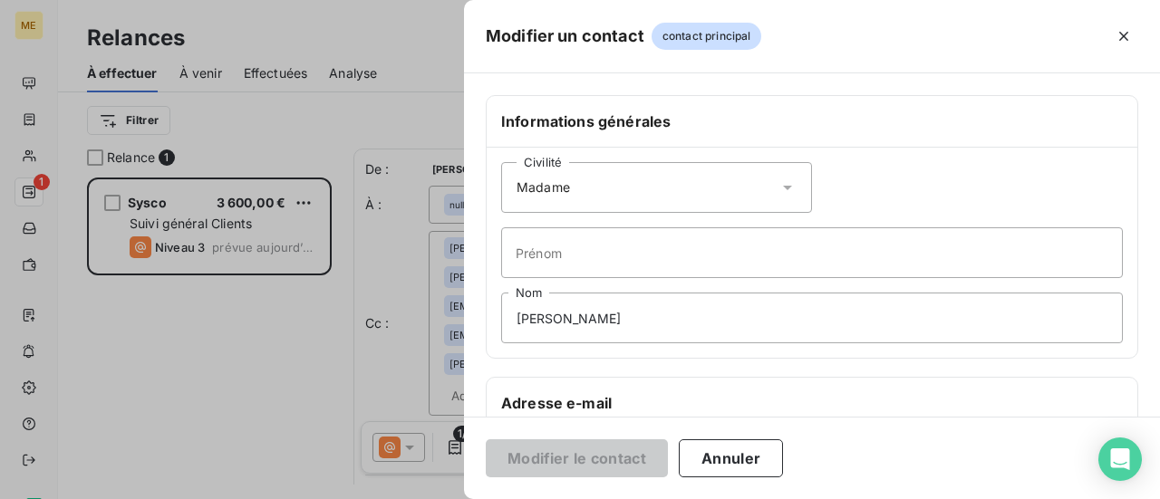
click at [778, 185] on icon at bounding box center [787, 187] width 18 height 18
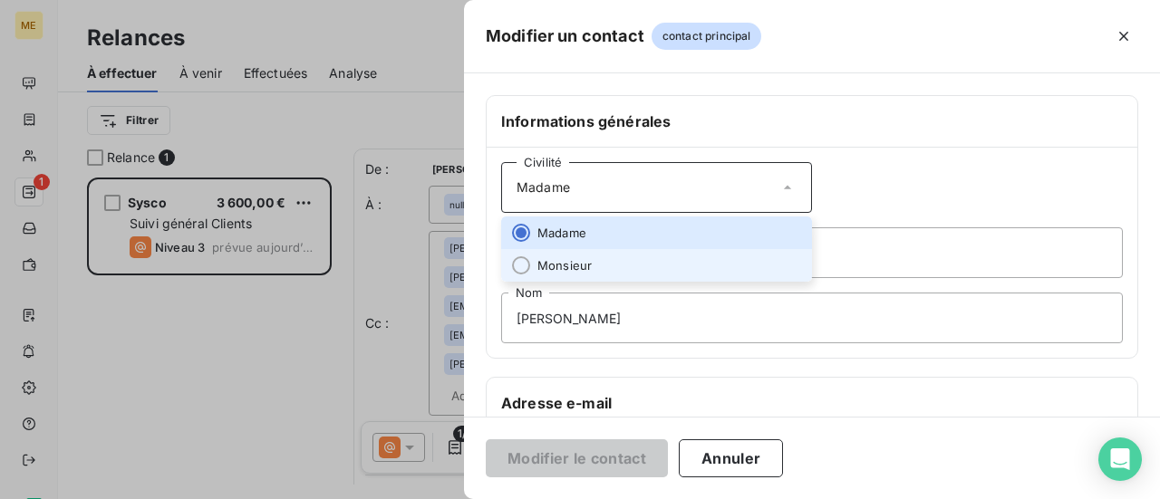
click at [667, 260] on li "Monsieur" at bounding box center [656, 265] width 311 height 33
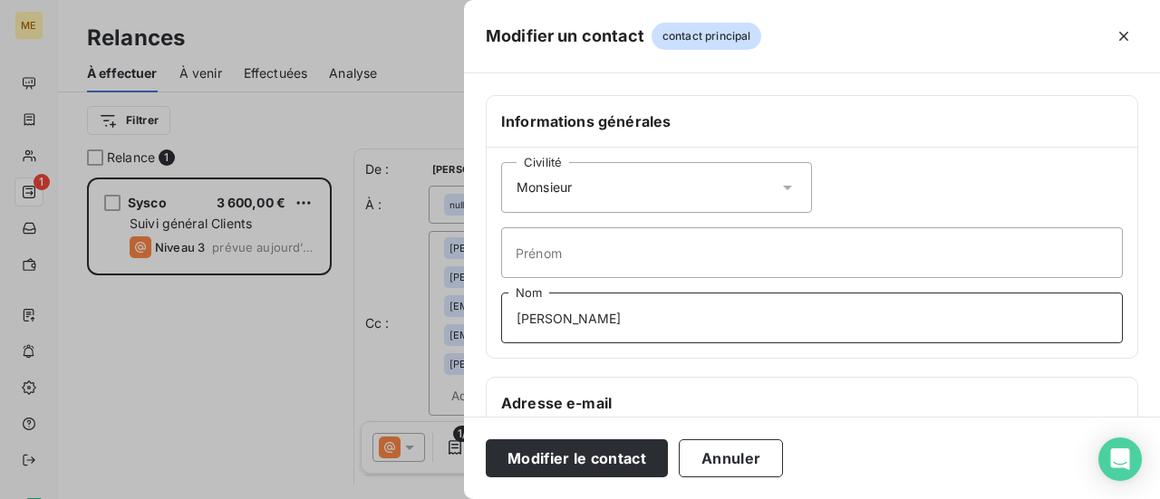
drag, startPoint x: 649, startPoint y: 313, endPoint x: 434, endPoint y: 300, distance: 215.1
click at [470, 311] on div "Informations générales Civilité Monsieur [PERSON_NAME] [PERSON_NAME] Nom Adress…" at bounding box center [812, 497] width 696 height 805
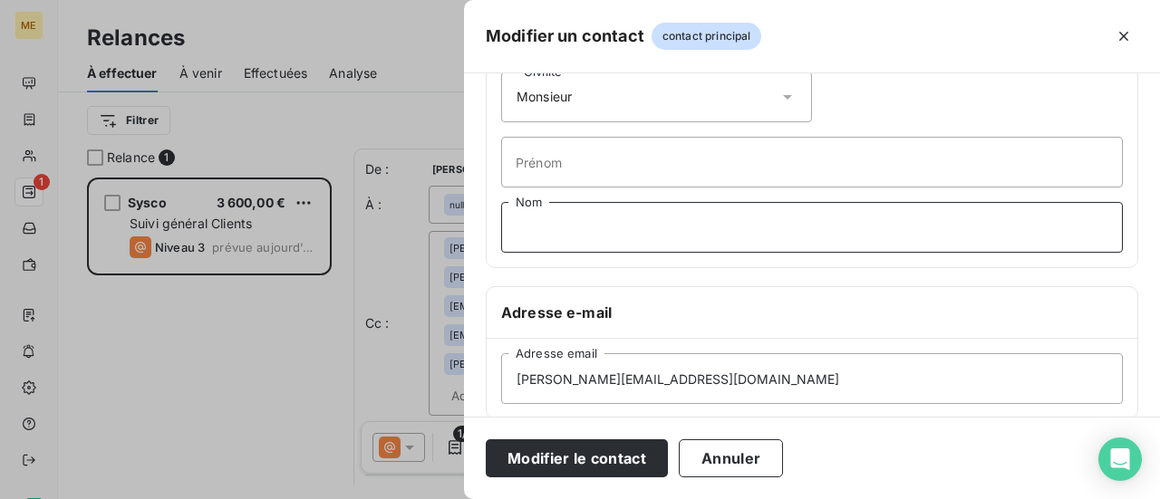
scroll to position [181, 0]
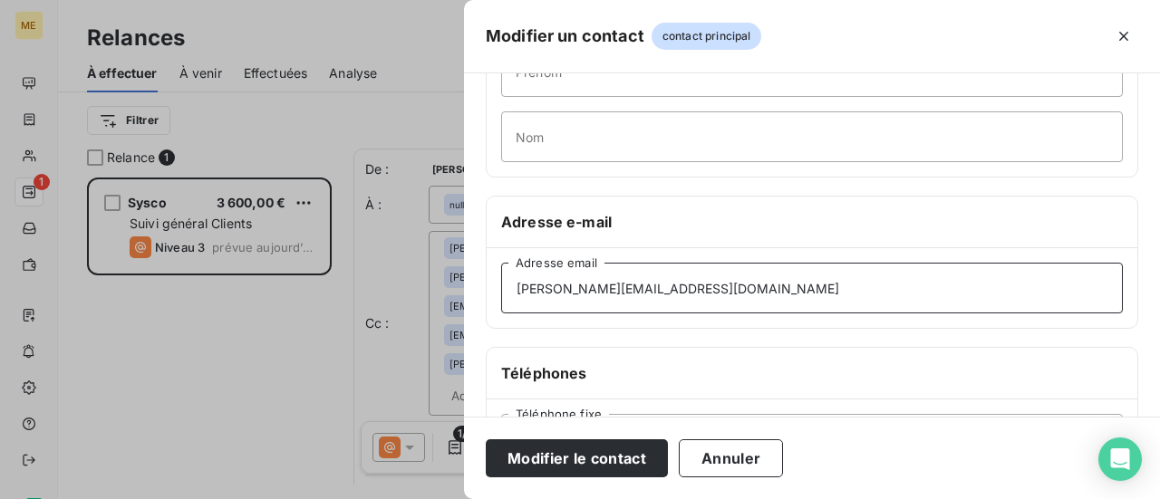
drag, startPoint x: 670, startPoint y: 286, endPoint x: 304, endPoint y: 276, distance: 367.1
click at [304, 498] on div "Modifier un contact contact principal Informations générales Civilité Monsieur …" at bounding box center [580, 499] width 1160 height 0
paste input "[EMAIL_ADDRESS][DOMAIN_NAME]"
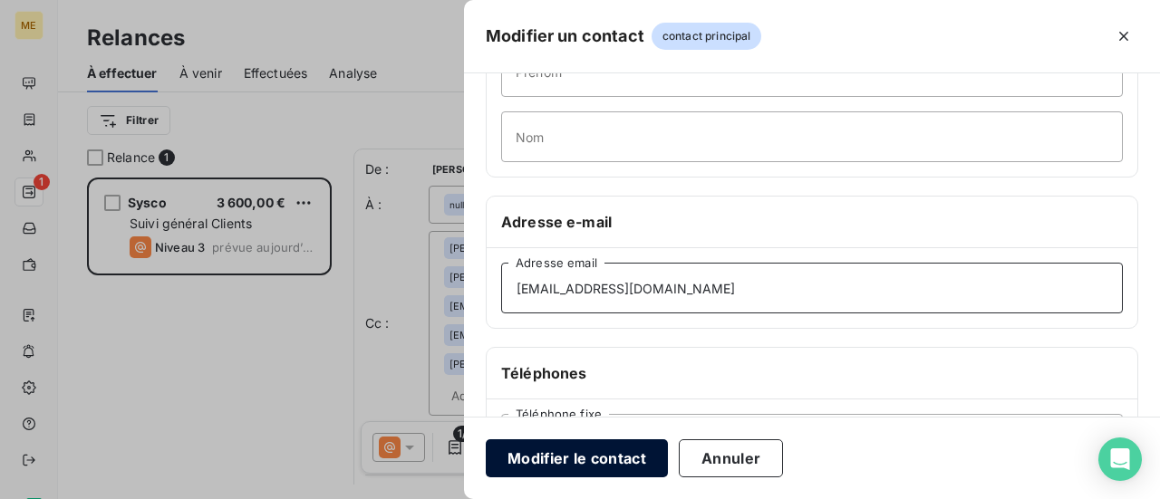
type input "[EMAIL_ADDRESS][DOMAIN_NAME]"
click at [588, 458] on button "Modifier le contact" at bounding box center [577, 458] width 182 height 38
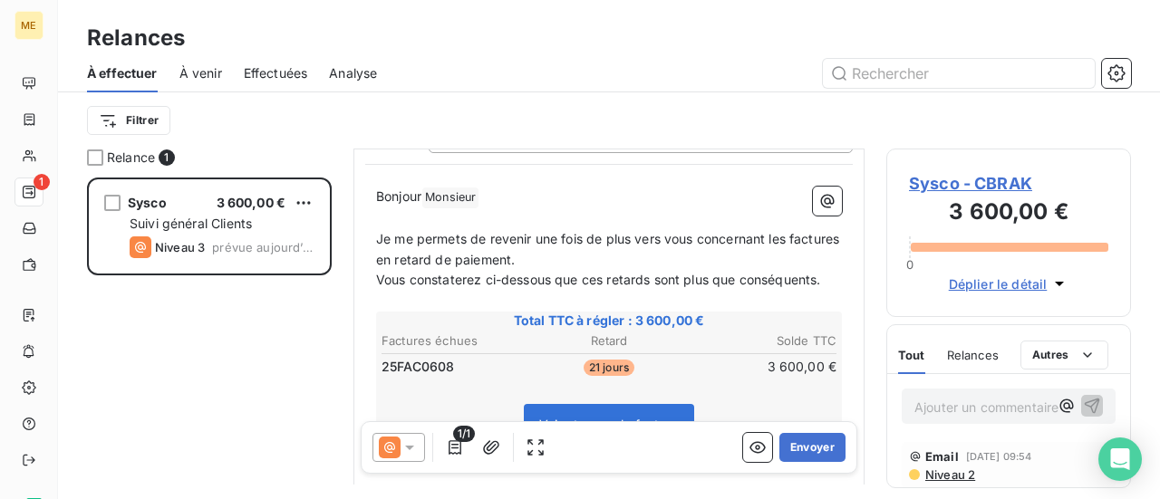
scroll to position [364, 0]
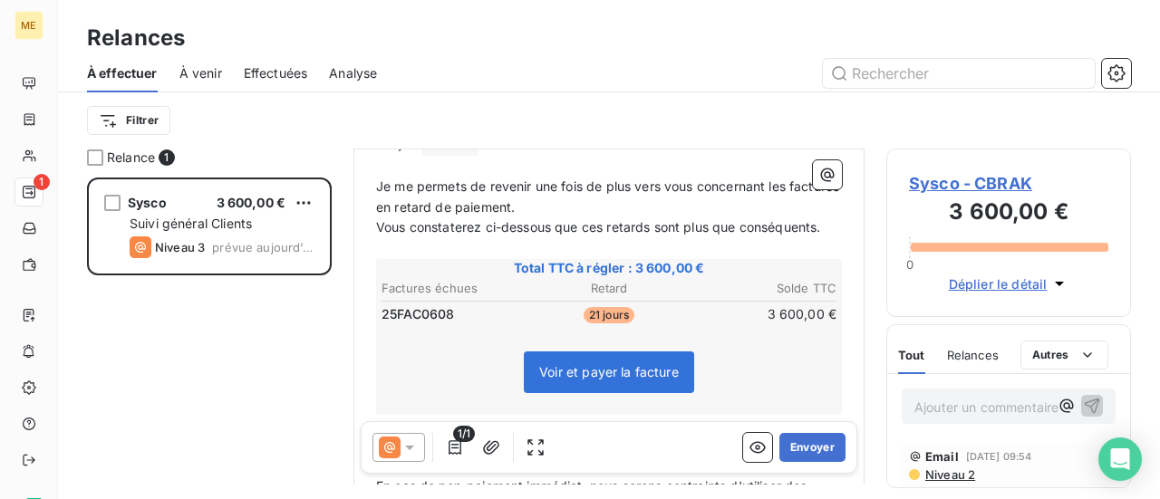
click at [977, 188] on span "Sysco - CBRAK" at bounding box center [1008, 183] width 199 height 24
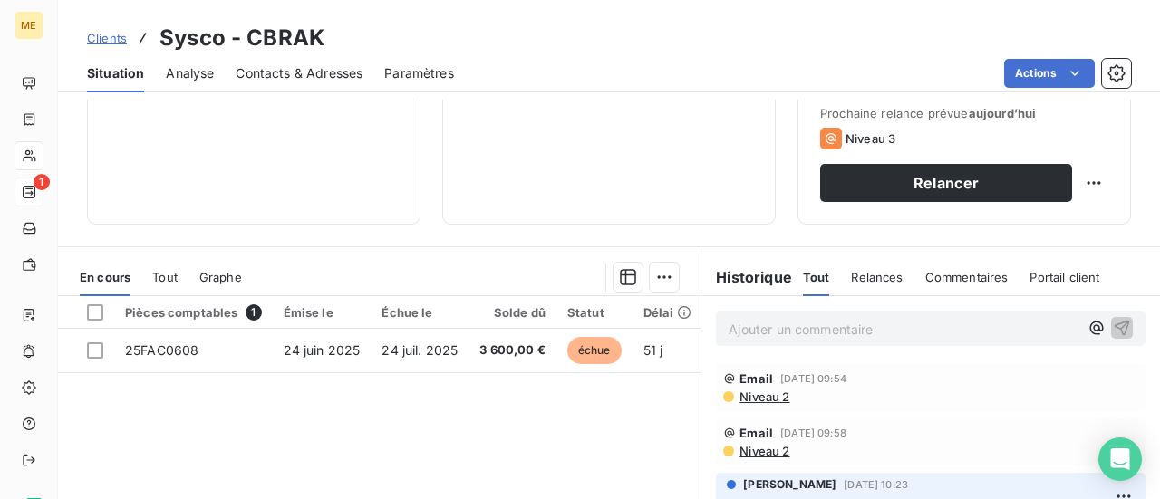
scroll to position [181, 0]
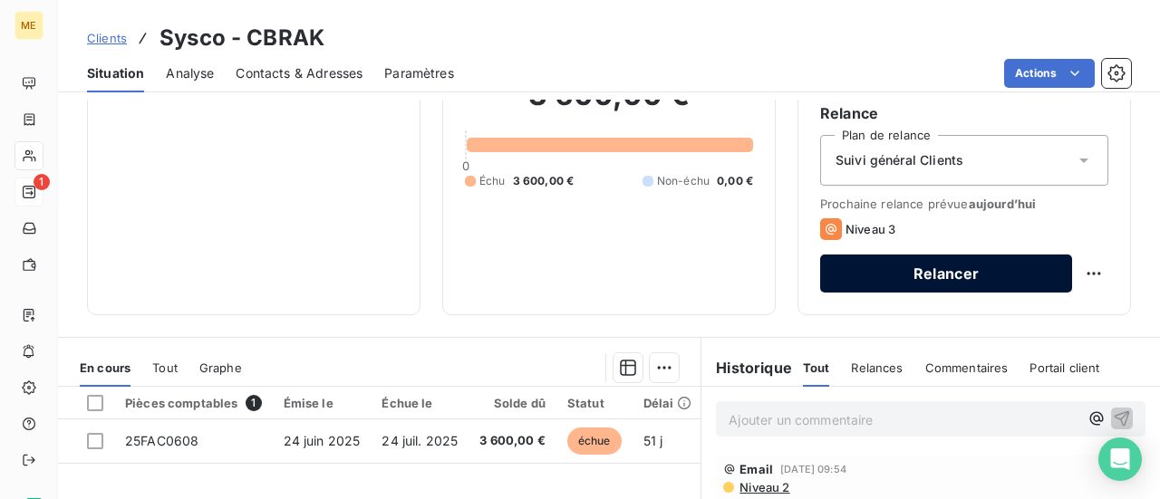
click at [908, 272] on button "Relancer" at bounding box center [946, 274] width 252 height 38
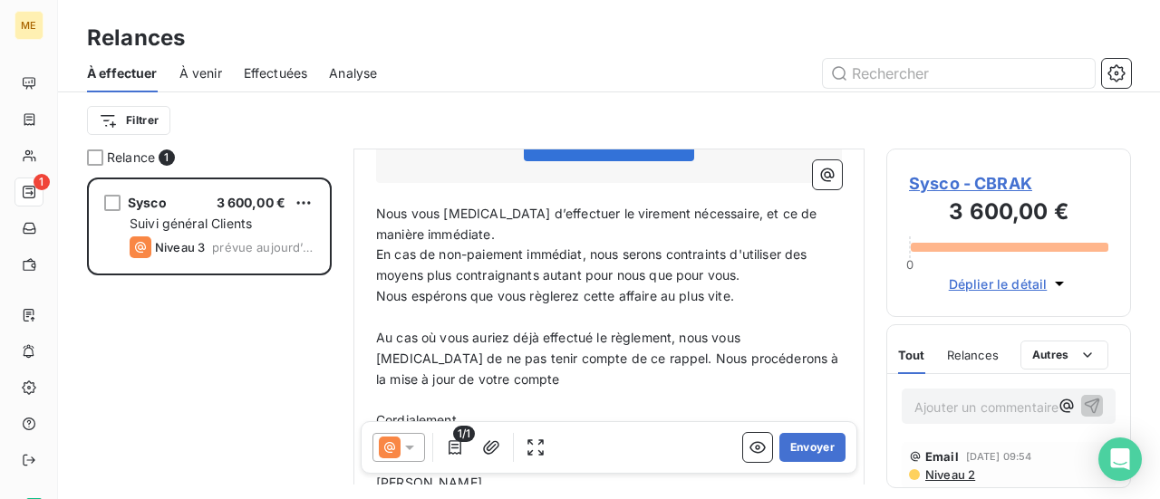
scroll to position [634, 0]
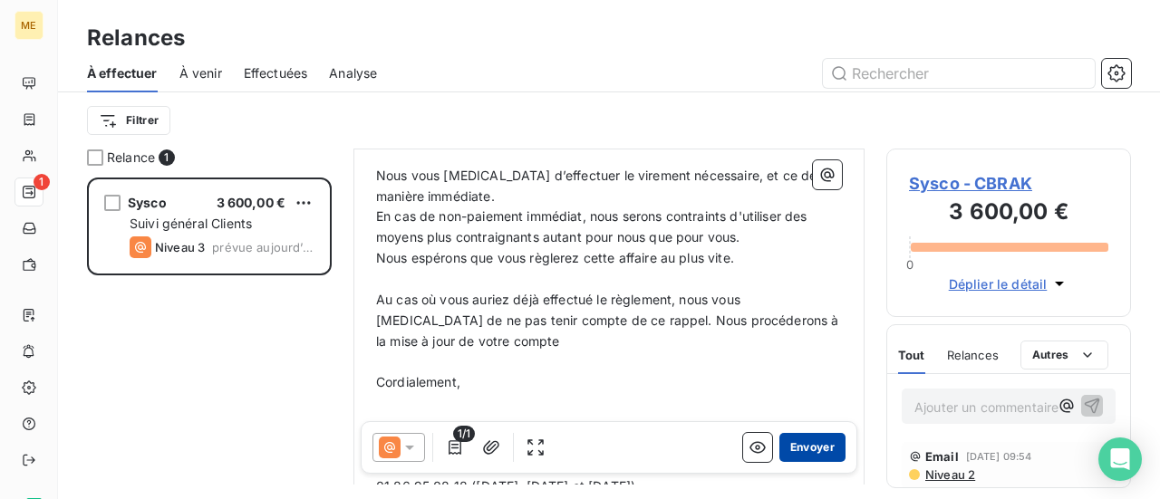
click at [792, 447] on button "Envoyer" at bounding box center [812, 447] width 66 height 29
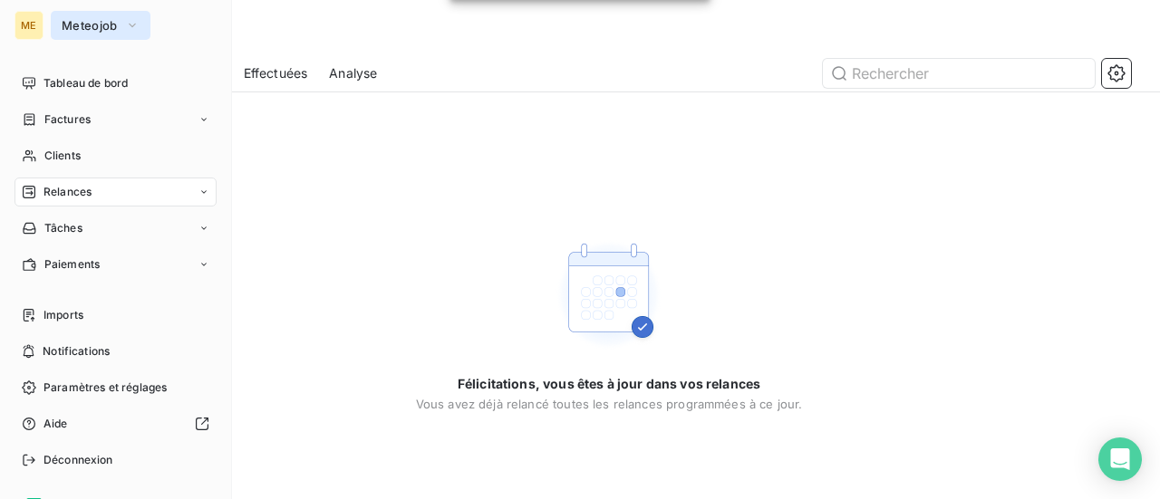
click at [92, 28] on span "Meteojob" at bounding box center [90, 25] width 56 height 14
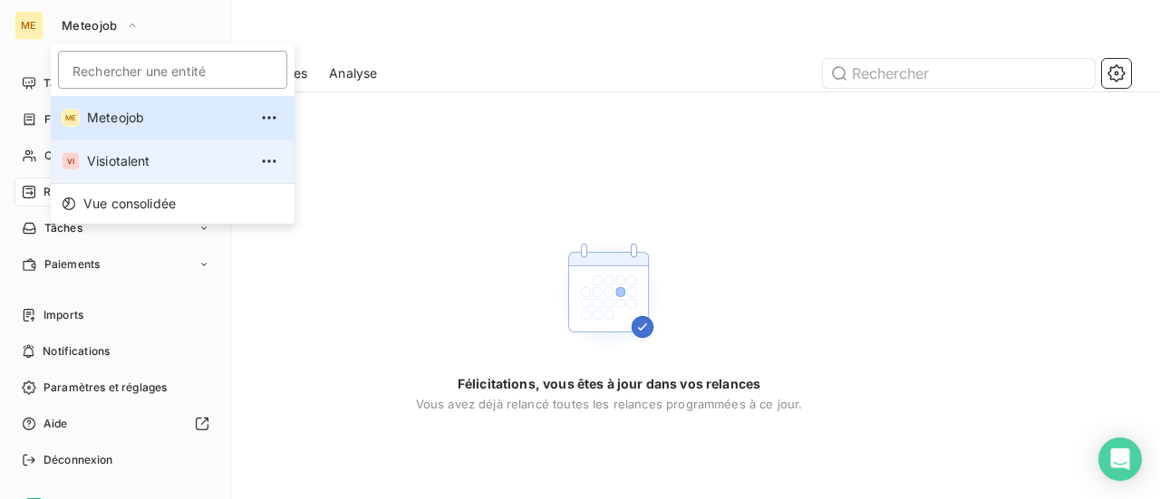
click at [96, 160] on span "Visiotalent" at bounding box center [167, 161] width 160 height 18
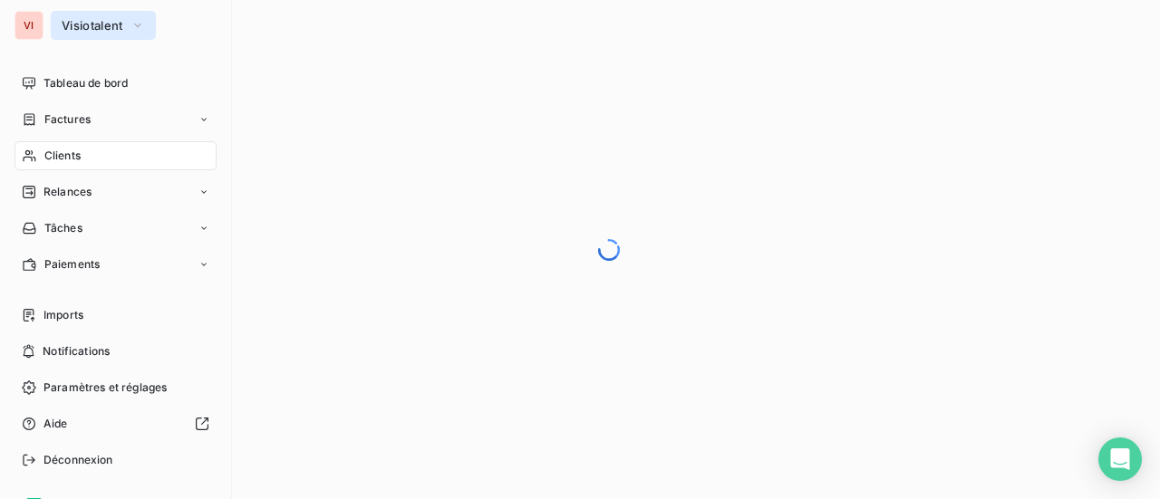
click at [97, 18] on span "Visiotalent" at bounding box center [93, 25] width 62 height 14
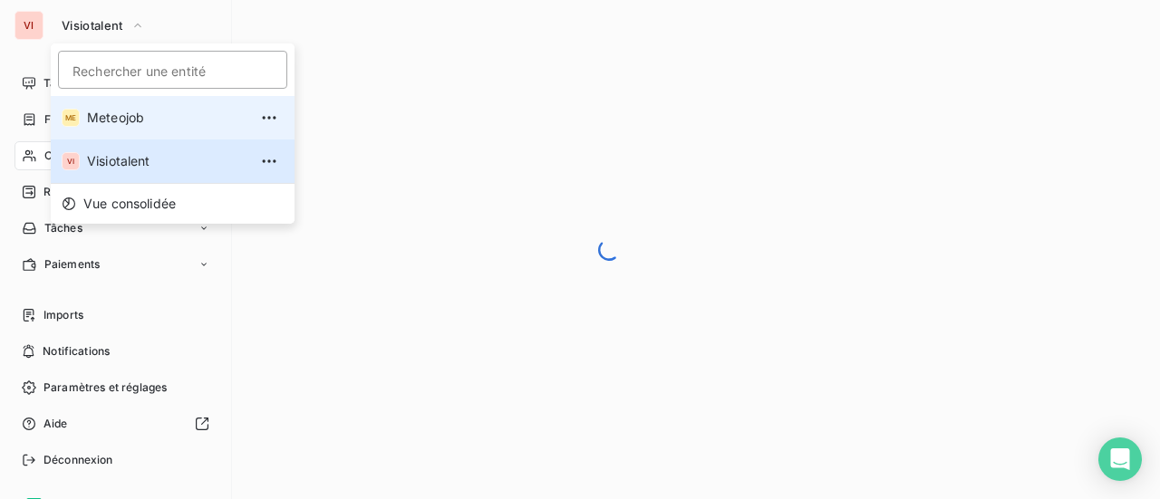
click at [99, 120] on span "Meteojob" at bounding box center [167, 118] width 160 height 18
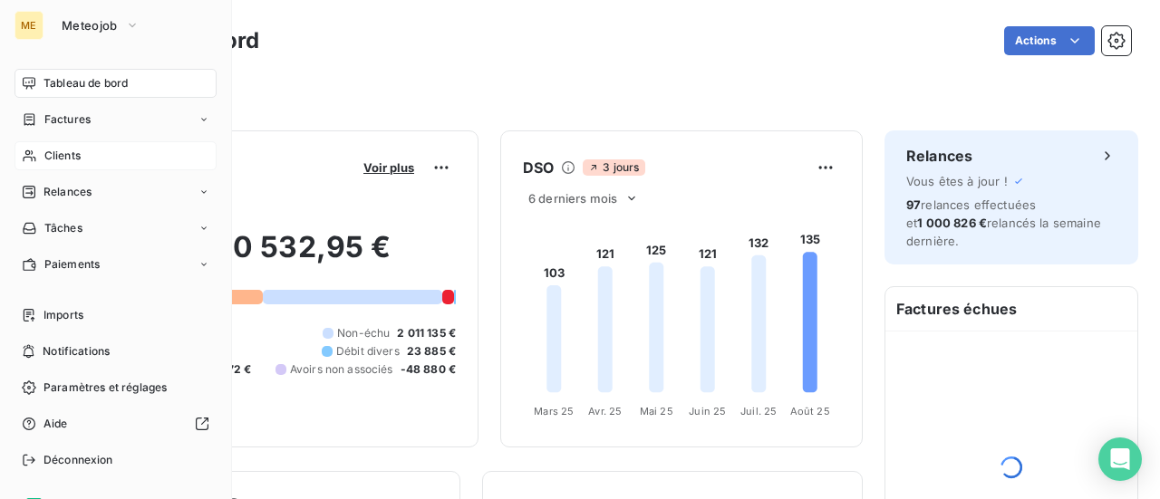
click at [44, 159] on span "Clients" at bounding box center [62, 156] width 36 height 16
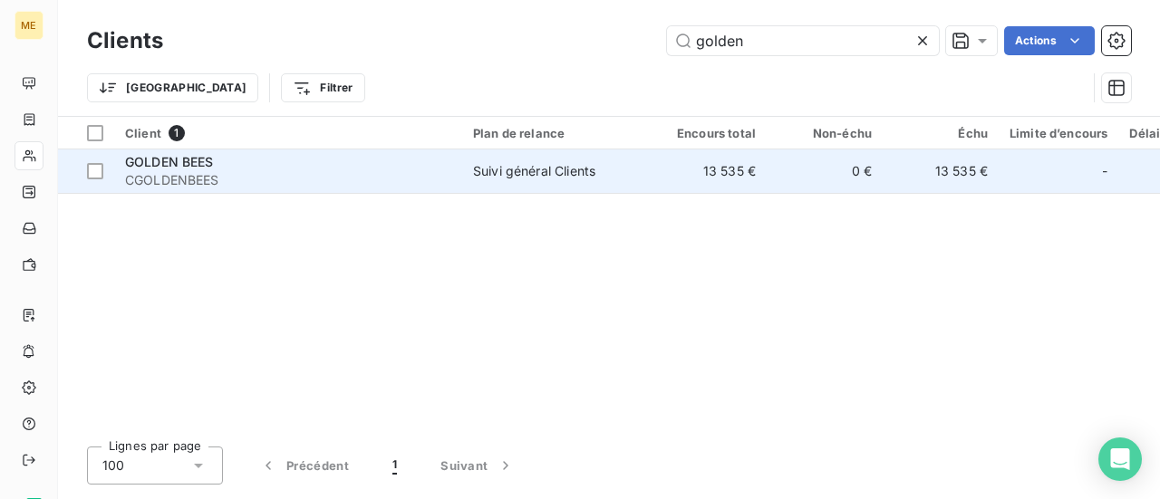
type input "golden"
click at [305, 183] on span "CGOLDENBEES" at bounding box center [288, 180] width 326 height 18
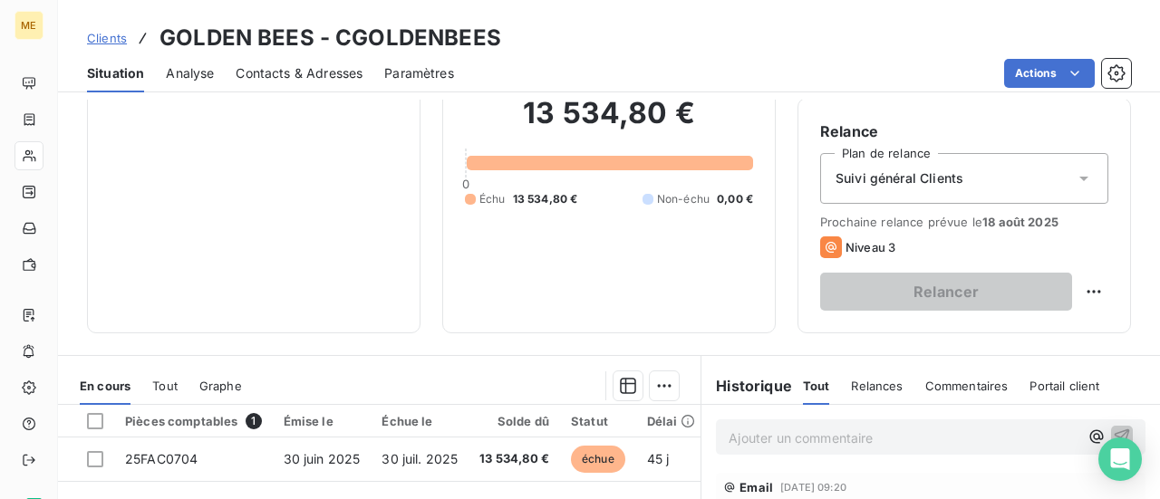
scroll to position [181, 0]
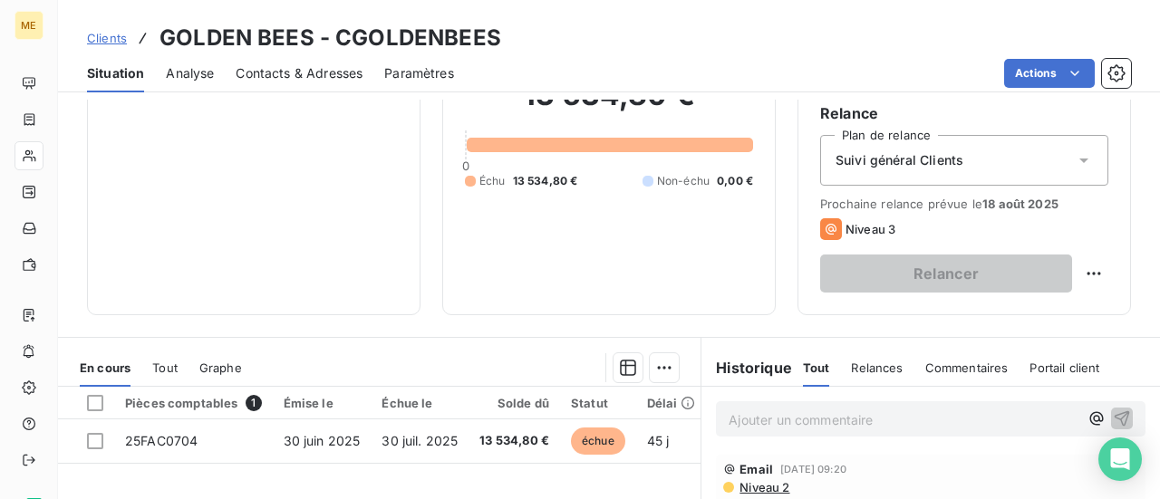
click at [799, 417] on p "Ajouter un commentaire ﻿" at bounding box center [903, 420] width 350 height 23
click at [1113, 419] on icon "button" at bounding box center [1122, 418] width 18 height 18
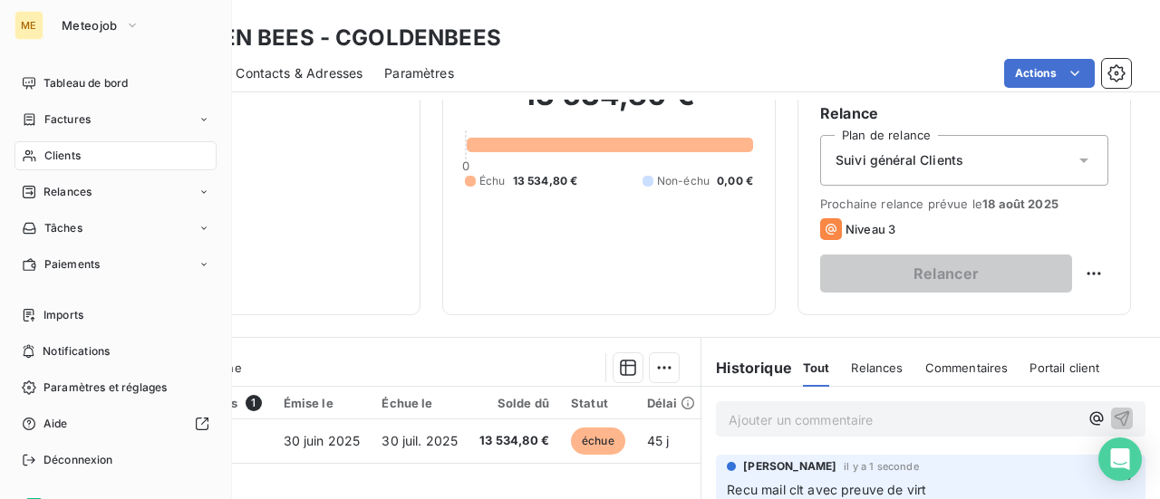
click at [58, 153] on span "Clients" at bounding box center [62, 156] width 36 height 16
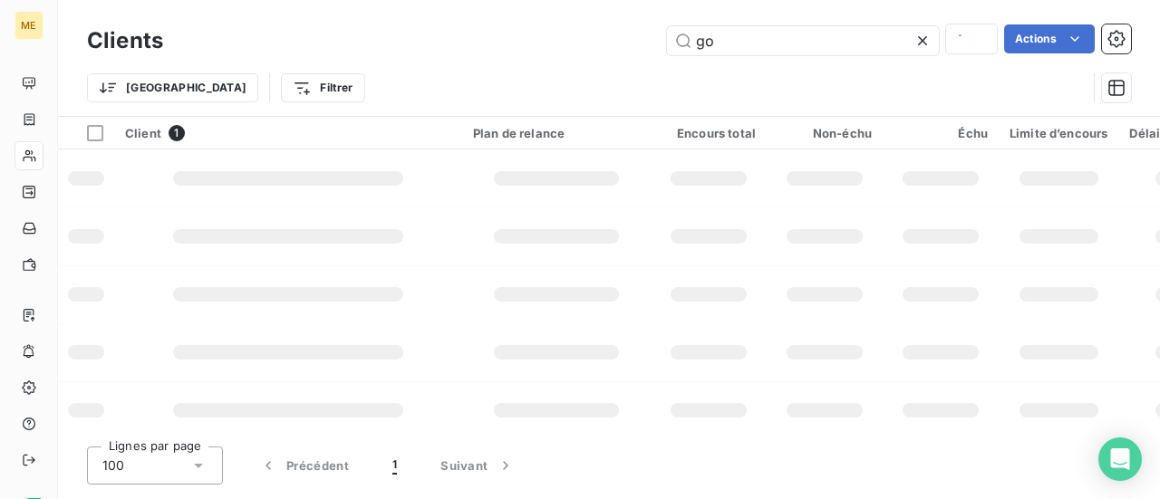
type input "g"
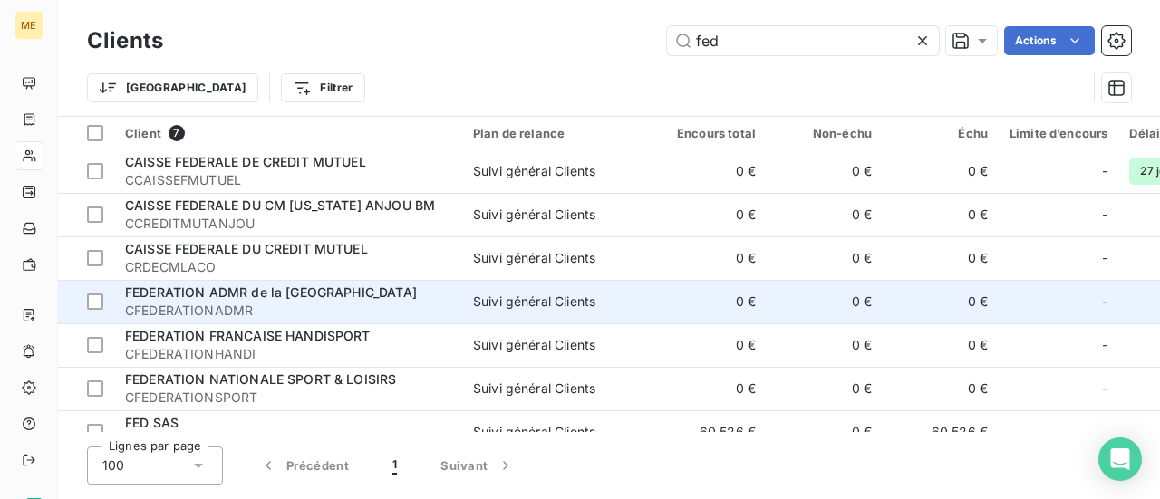
scroll to position [29, 0]
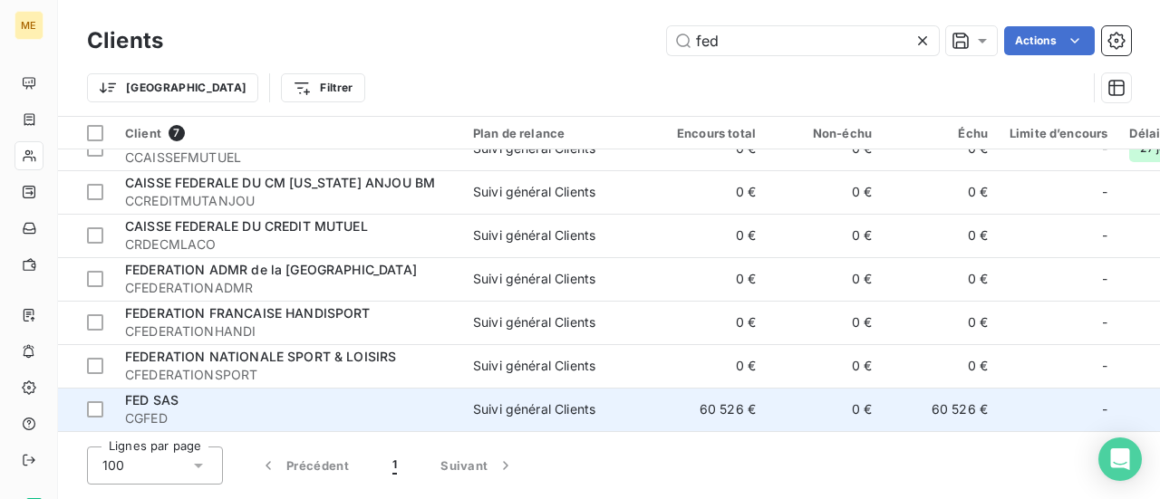
type input "fed"
click at [304, 410] on span "CGFED" at bounding box center [288, 419] width 326 height 18
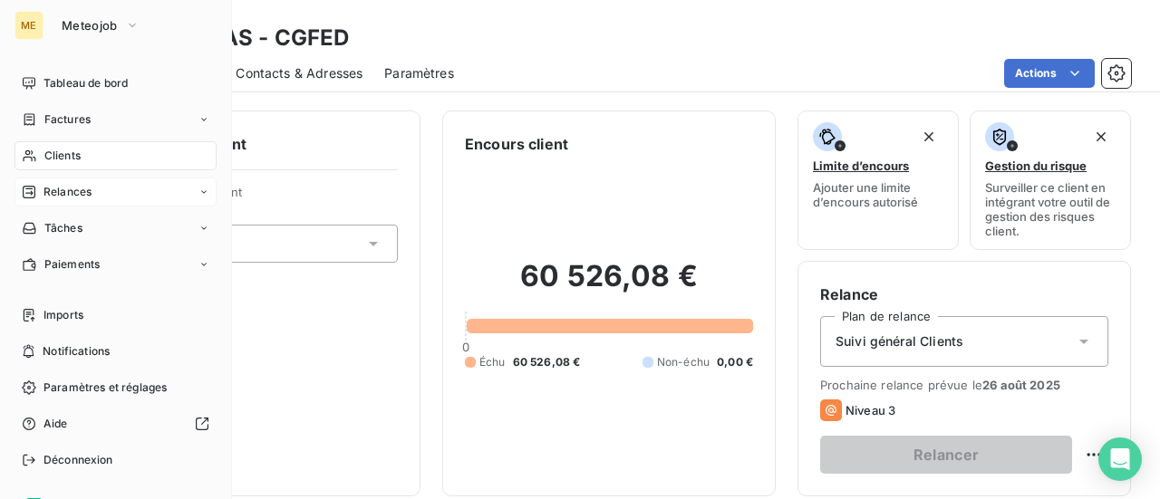
click at [82, 188] on span "Relances" at bounding box center [67, 192] width 48 height 16
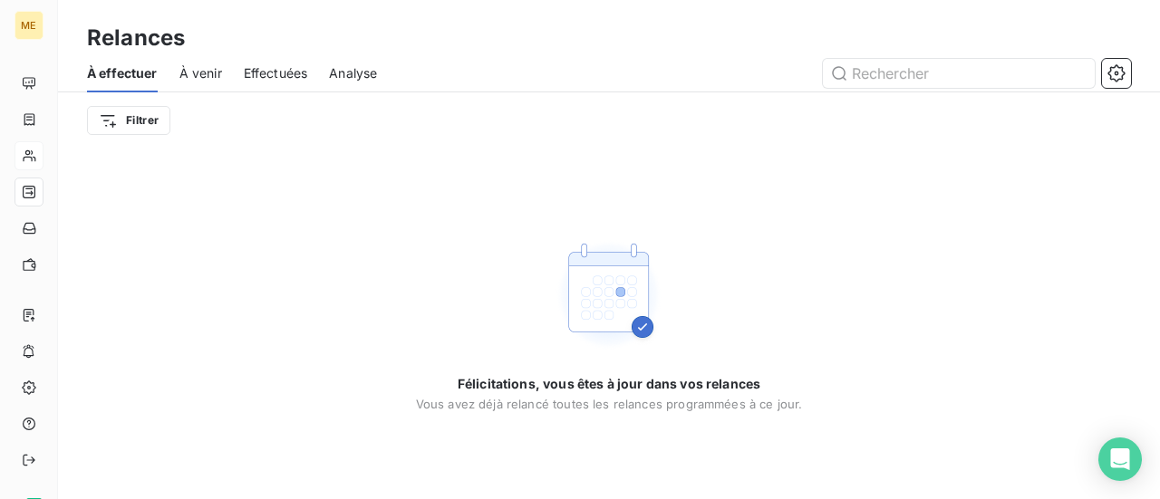
click at [205, 82] on span "À venir" at bounding box center [200, 73] width 43 height 18
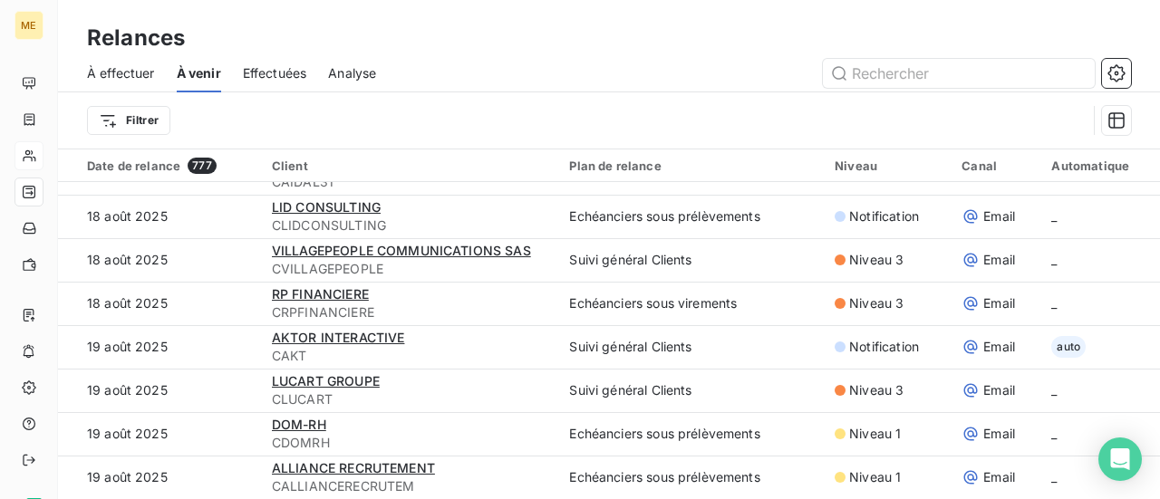
scroll to position [62, 0]
